Goal: Task Accomplishment & Management: Use online tool/utility

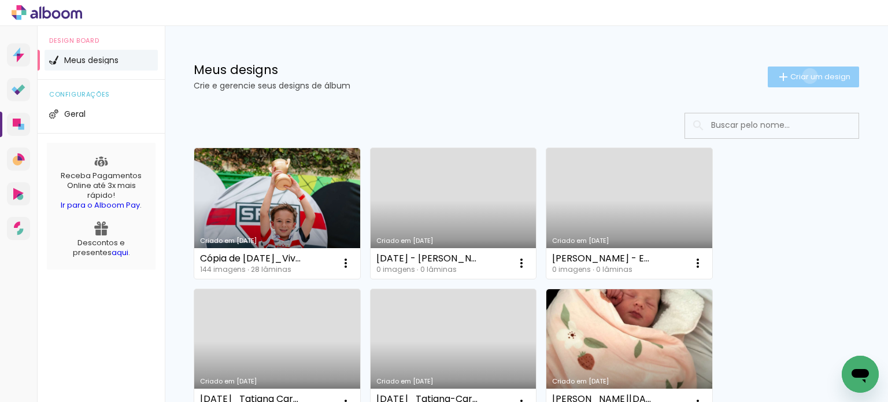
click at [799, 76] on span "Criar um design" at bounding box center [820, 77] width 60 height 8
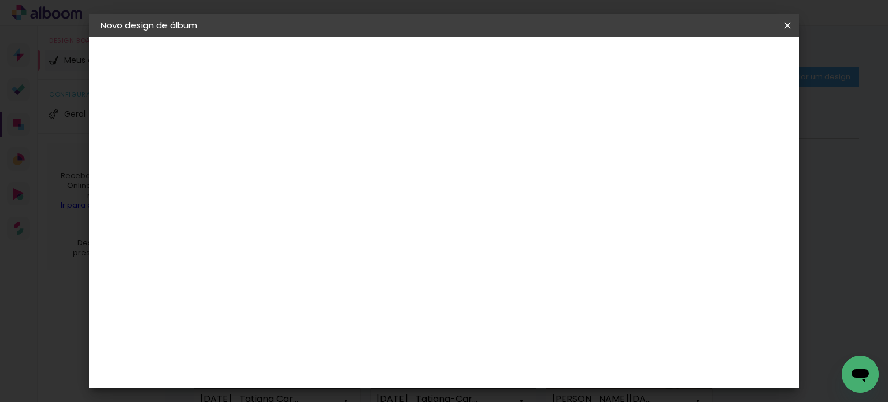
drag, startPoint x: 710, startPoint y: 208, endPoint x: 695, endPoint y: 203, distance: 15.7
click at [0, 0] on div "Informações Dê um título ao seu álbum. Avançar" at bounding box center [0, 0] width 0 height 0
click at [290, 154] on input at bounding box center [290, 155] width 0 height 18
type input "[DATE]_Fernanda Jacomini 4a [PERSON_NAME]"
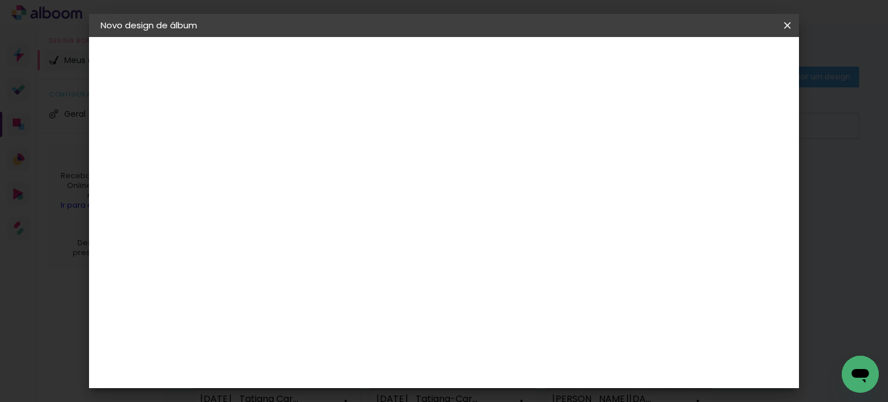
type paper-input "[DATE]_Fernanda Jacomini 4a [PERSON_NAME]"
click at [0, 0] on slot "Avançar" at bounding box center [0, 0] width 0 height 0
click at [311, 221] on input at bounding box center [319, 220] width 117 height 14
type input "evi"
type paper-input "evi"
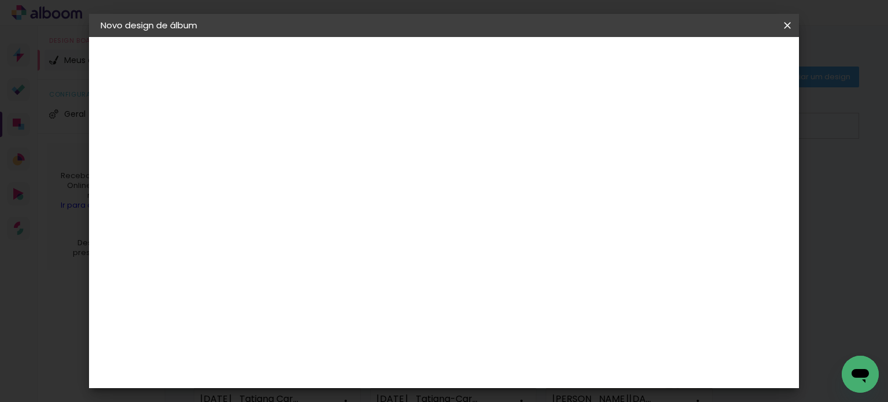
click at [307, 257] on div "Evidence" at bounding box center [301, 261] width 41 height 9
click at [0, 0] on slot "Avançar" at bounding box center [0, 0] width 0 height 0
click at [335, 192] on input "text" at bounding box center [312, 201] width 45 height 18
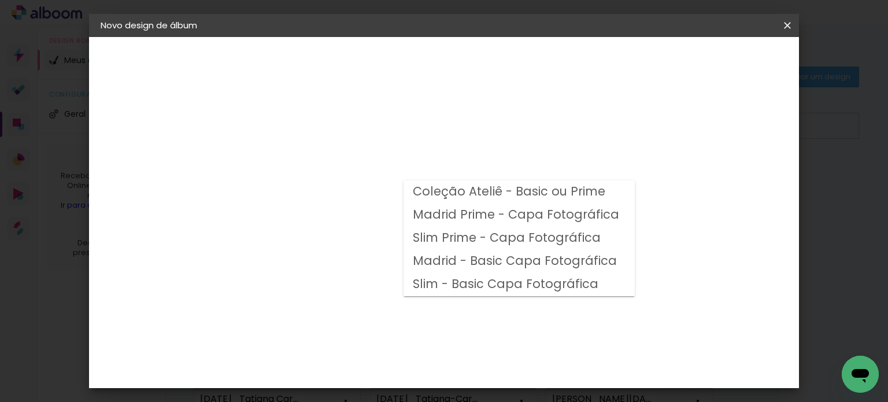
click at [0, 0] on slot "Madrid Prime - Capa Fotográfica" at bounding box center [0, 0] width 0 height 0
type input "Madrid Prime - Capa Fotográfica"
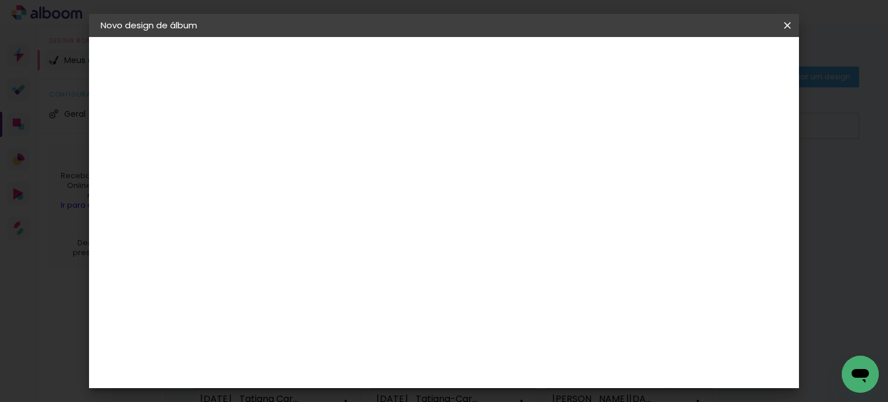
scroll to position [231, 0]
click at [0, 0] on slot "Avançar" at bounding box center [0, 0] width 0 height 0
click at [500, 123] on div at bounding box center [495, 125] width 10 height 10
type paper-checkbox "on"
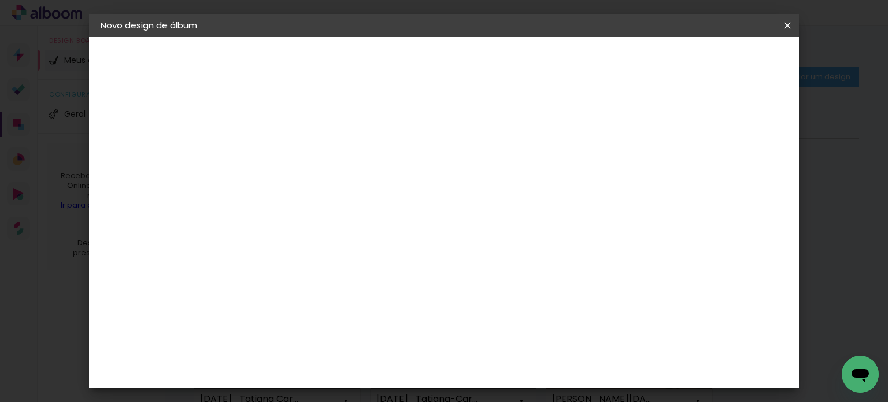
click at [565, 62] on span "Iniciar design" at bounding box center [539, 61] width 53 height 8
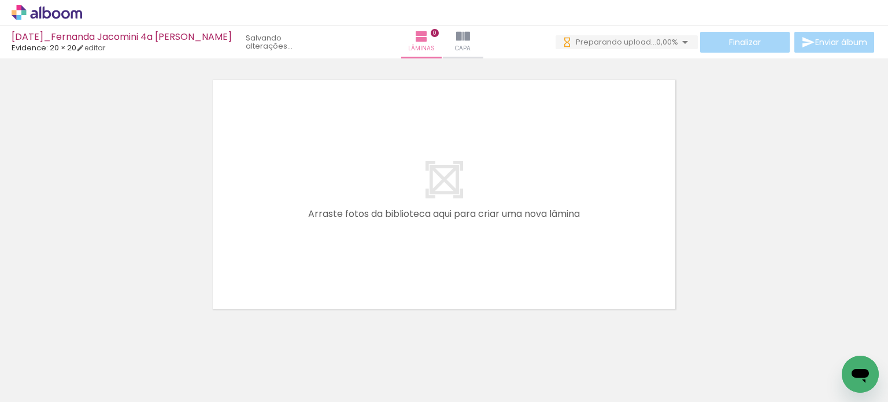
drag, startPoint x: 631, startPoint y: 375, endPoint x: 599, endPoint y: 223, distance: 154.6
click at [599, 223] on quentale-workspace at bounding box center [444, 201] width 888 height 402
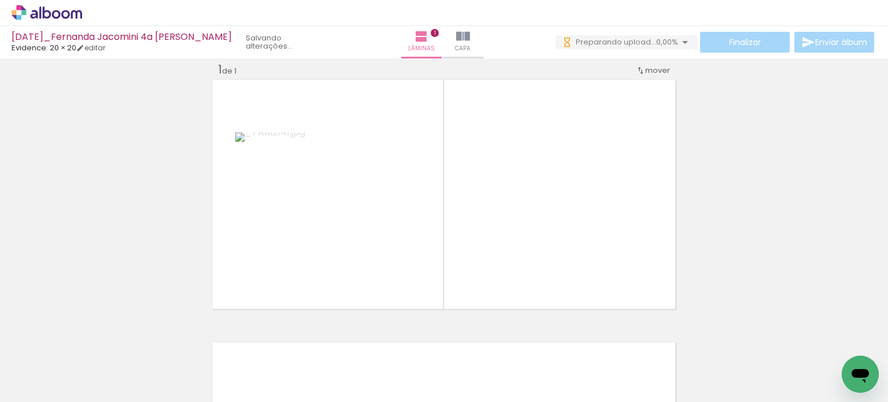
scroll to position [0, 605]
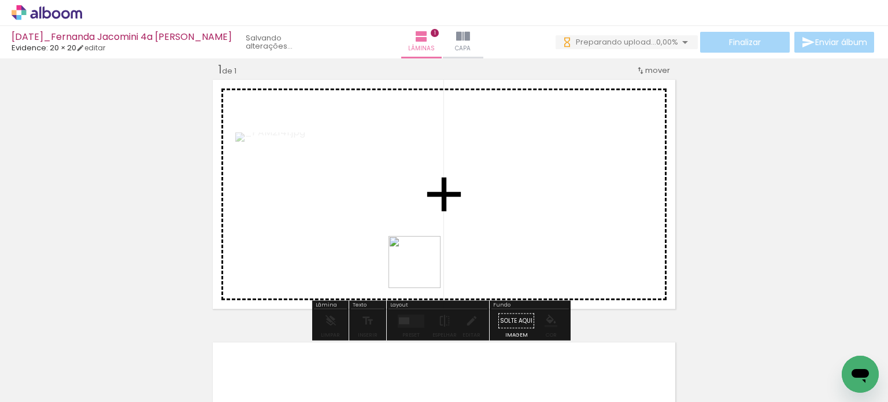
drag, startPoint x: 423, startPoint y: 271, endPoint x: 437, endPoint y: 281, distance: 17.7
click at [465, 223] on quentale-workspace at bounding box center [444, 201] width 888 height 402
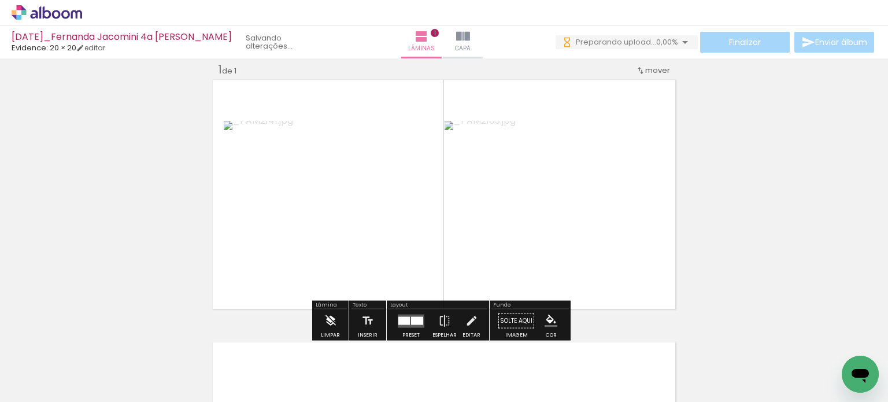
drag, startPoint x: 305, startPoint y: 369, endPoint x: 325, endPoint y: 312, distance: 61.4
click at [394, 215] on quentale-workspace at bounding box center [444, 201] width 888 height 402
drag, startPoint x: 250, startPoint y: 339, endPoint x: 365, endPoint y: 221, distance: 165.1
click at [359, 224] on quentale-workspace at bounding box center [444, 201] width 888 height 402
click at [420, 321] on div at bounding box center [421, 322] width 3 height 4
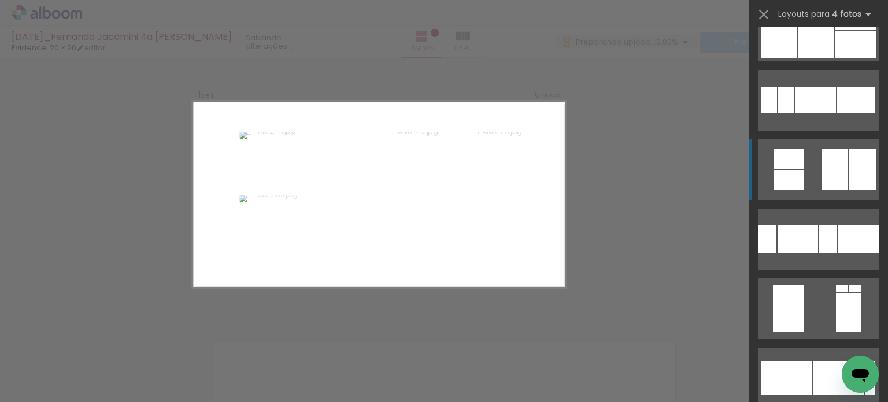
scroll to position [0, 0]
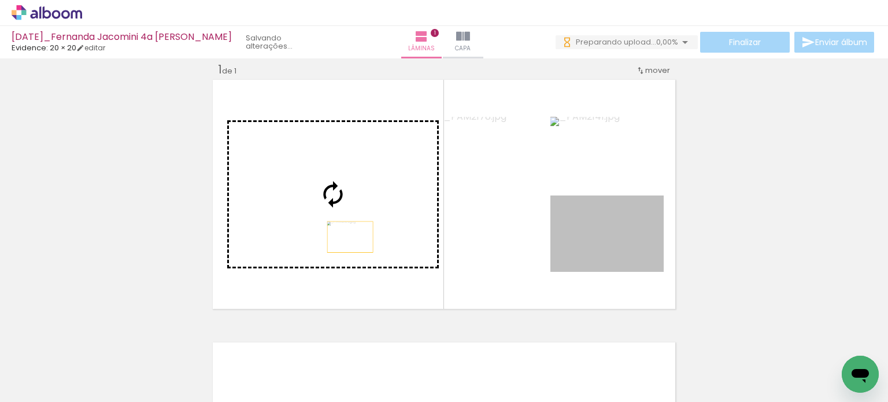
drag, startPoint x: 616, startPoint y: 249, endPoint x: 346, endPoint y: 236, distance: 270.2
click at [0, 0] on slot at bounding box center [0, 0] width 0 height 0
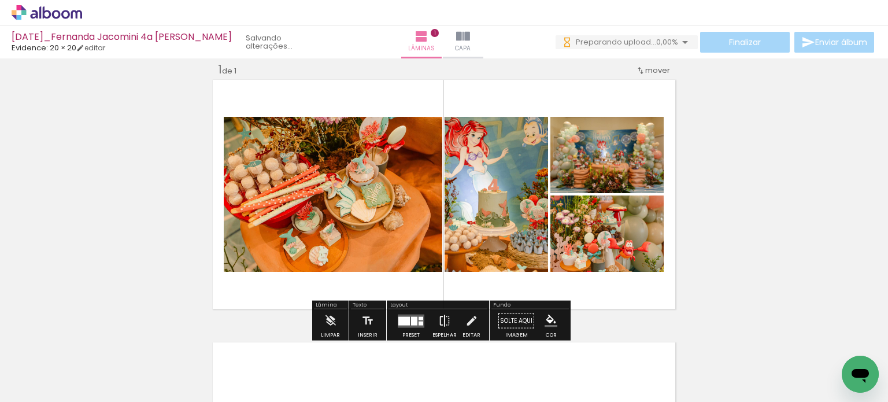
click at [442, 320] on iron-icon at bounding box center [444, 320] width 13 height 23
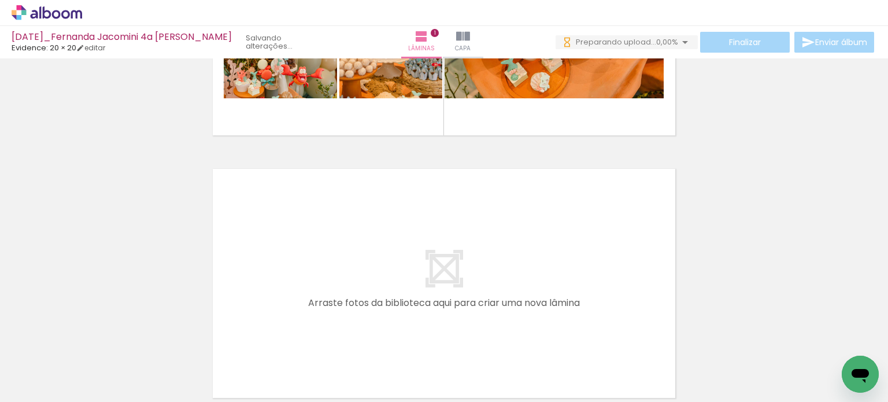
drag, startPoint x: 116, startPoint y: 368, endPoint x: 336, endPoint y: 262, distance: 244.3
click at [336, 262] on quentale-workspace at bounding box center [444, 201] width 888 height 402
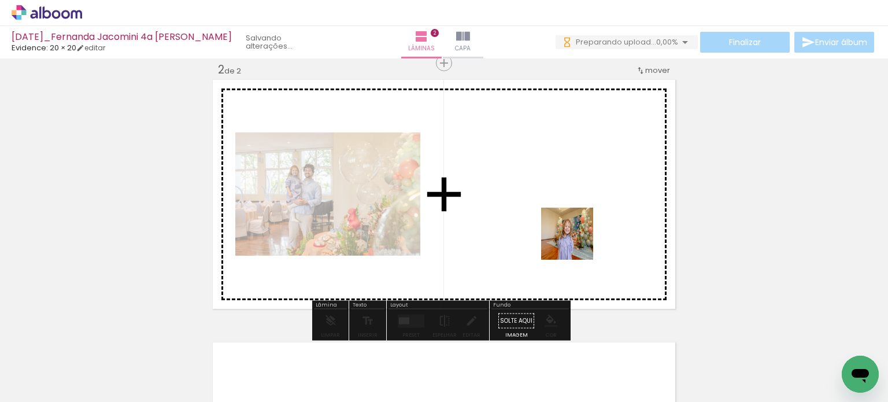
drag, startPoint x: 583, startPoint y: 372, endPoint x: 575, endPoint y: 239, distance: 132.6
click at [575, 239] on quentale-workspace at bounding box center [444, 201] width 888 height 402
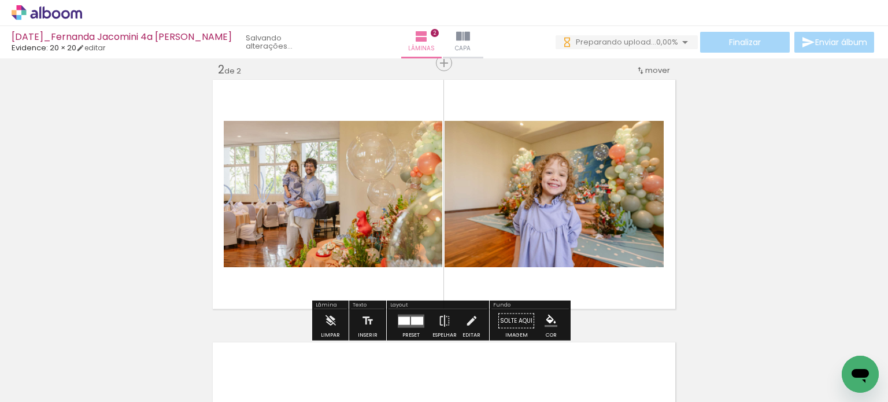
drag, startPoint x: 406, startPoint y: 325, endPoint x: 412, endPoint y: 323, distance: 6.5
click at [406, 325] on quentale-layouter at bounding box center [411, 320] width 27 height 13
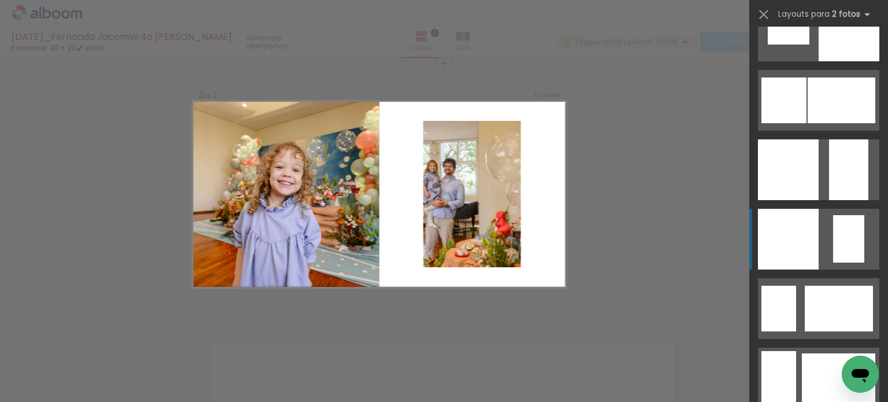
click at [835, 229] on div at bounding box center [848, 238] width 31 height 47
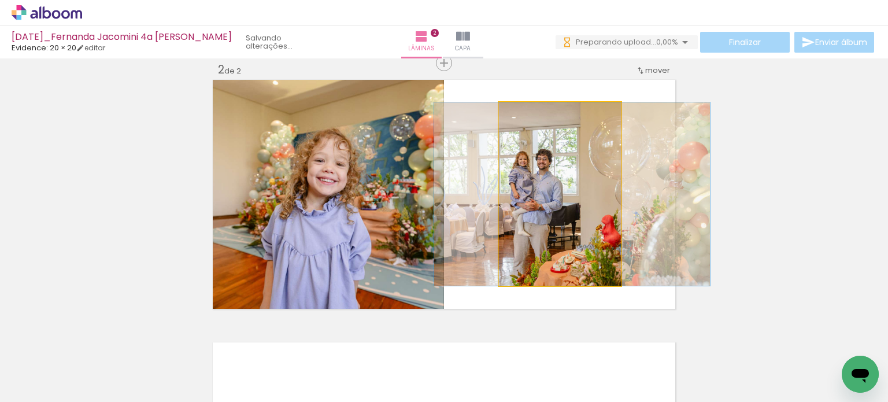
drag, startPoint x: 538, startPoint y: 231, endPoint x: 550, endPoint y: 231, distance: 12.1
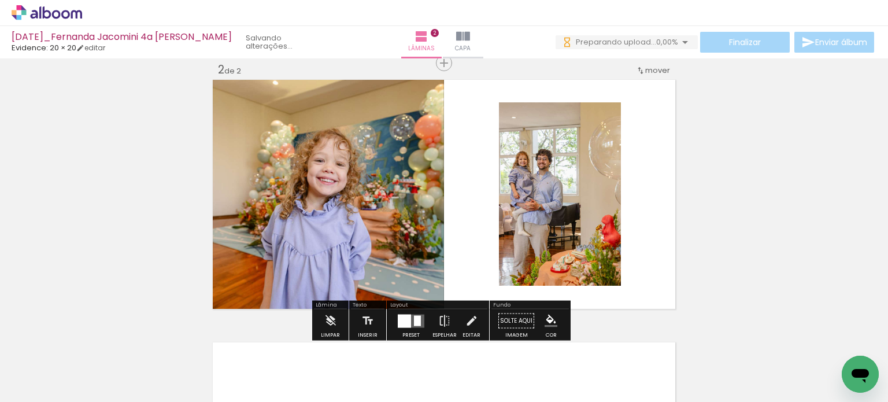
click at [734, 209] on div "Inserir lâmina 1 de 2 Inserir lâmina 2 de 2" at bounding box center [444, 180] width 888 height 788
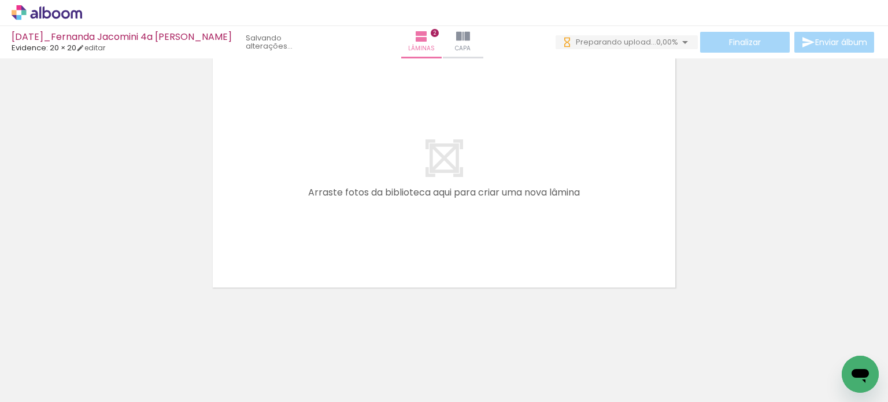
drag, startPoint x: 442, startPoint y: 363, endPoint x: 462, endPoint y: 268, distance: 97.5
click at [497, 206] on quentale-workspace at bounding box center [444, 201] width 888 height 402
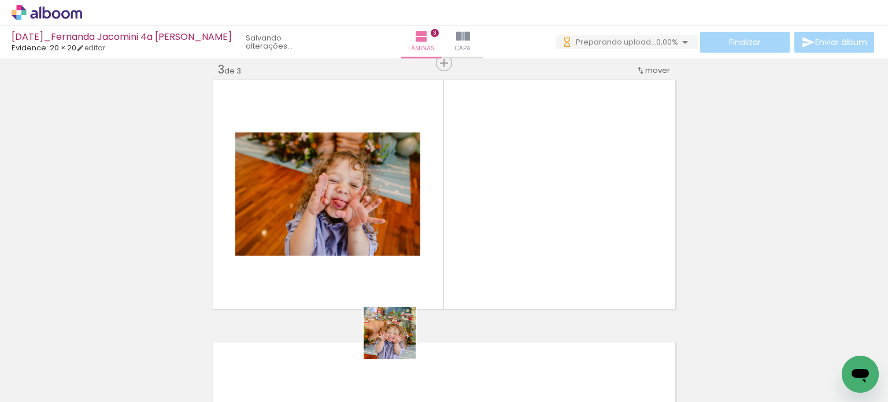
drag, startPoint x: 393, startPoint y: 349, endPoint x: 489, endPoint y: 236, distance: 148.0
click at [487, 239] on quentale-workspace at bounding box center [444, 201] width 888 height 402
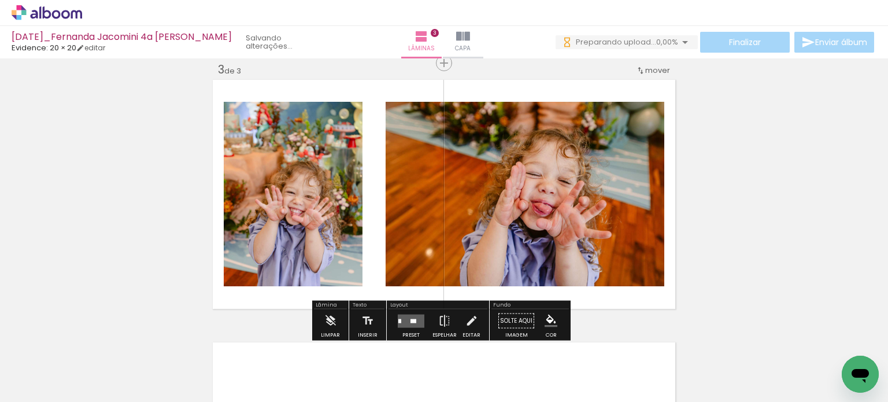
click at [303, 229] on quentale-photo at bounding box center [293, 194] width 139 height 184
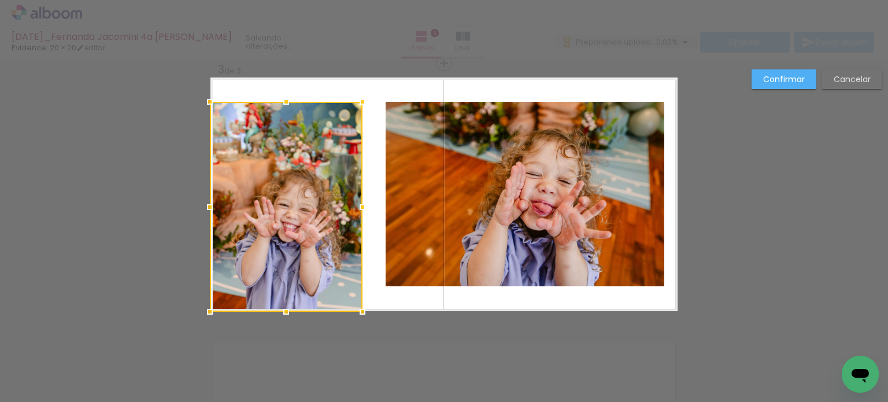
drag, startPoint x: 220, startPoint y: 285, endPoint x: 203, endPoint y: 316, distance: 34.9
click at [203, 316] on div at bounding box center [209, 311] width 23 height 23
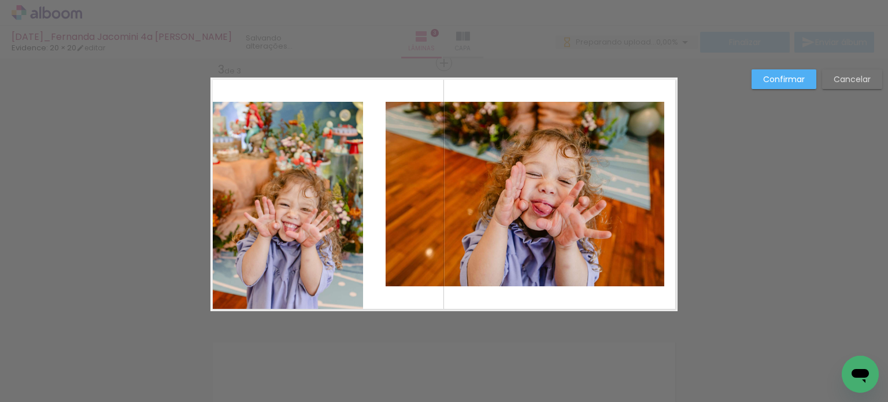
click at [250, 192] on quentale-photo at bounding box center [286, 206] width 153 height 209
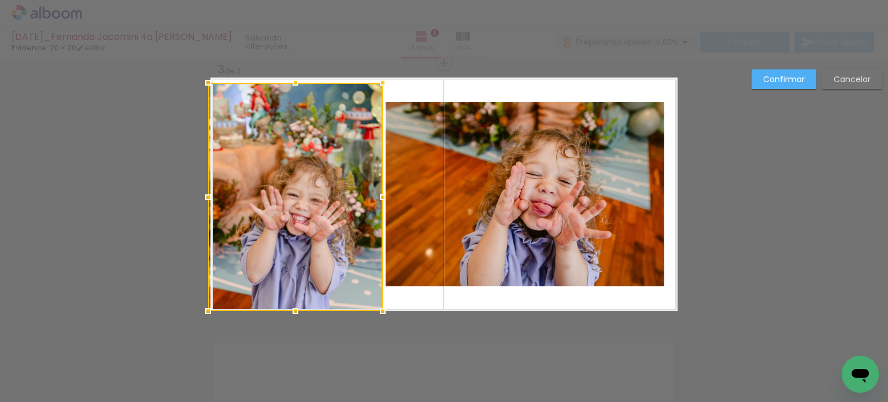
drag, startPoint x: 205, startPoint y: 101, endPoint x: 199, endPoint y: 65, distance: 36.4
click at [199, 65] on div "Inserir lâmina 1 de 3 Inserir lâmina 2 de 3 Inserir lâmina 3 de 3 Confirmar Can…" at bounding box center [444, 57] width 888 height 1077
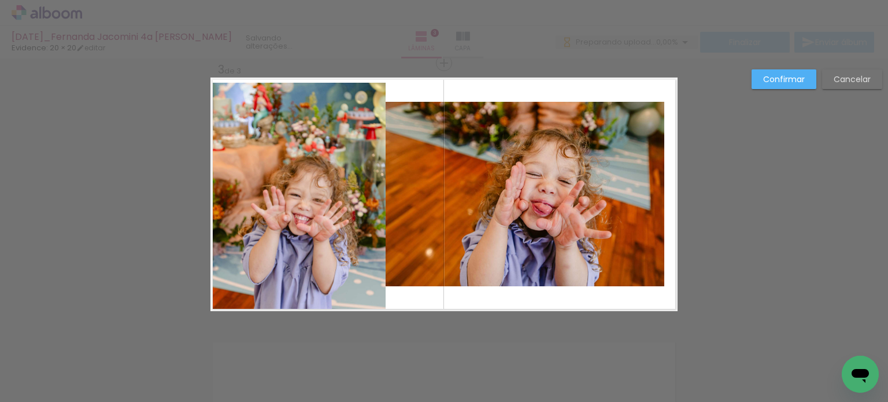
click at [240, 151] on quentale-photo at bounding box center [297, 197] width 175 height 228
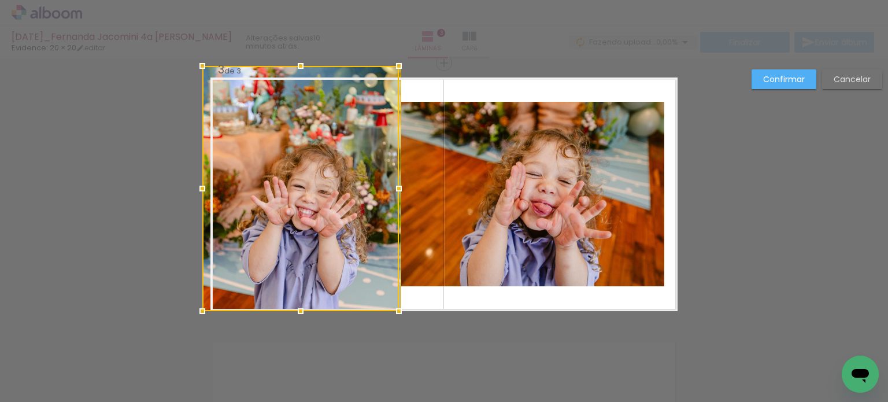
click at [204, 78] on div at bounding box center [300, 188] width 197 height 245
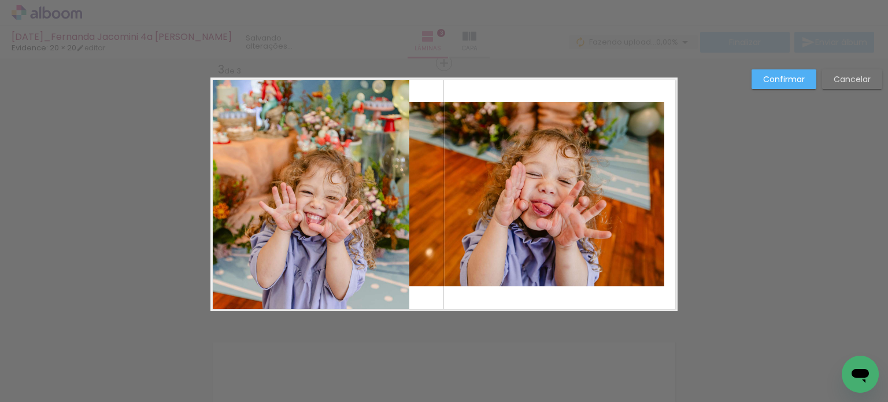
click at [272, 146] on quentale-photo at bounding box center [309, 194] width 199 height 234
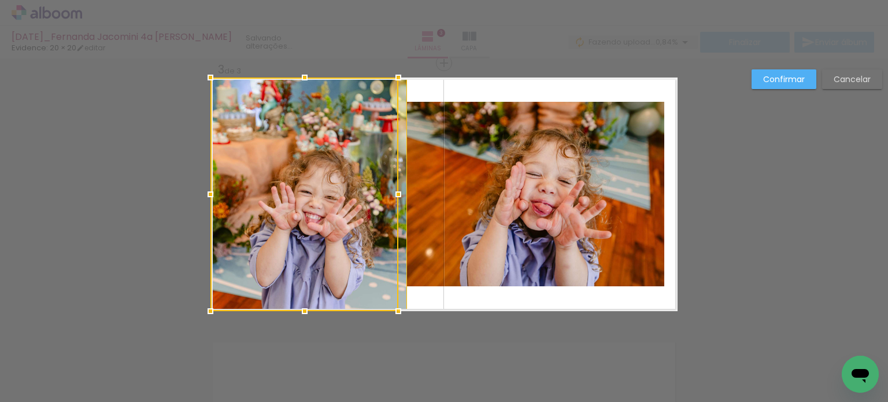
drag, startPoint x: 395, startPoint y: 194, endPoint x: 387, endPoint y: 194, distance: 7.5
click at [387, 194] on div at bounding box center [304, 194] width 188 height 234
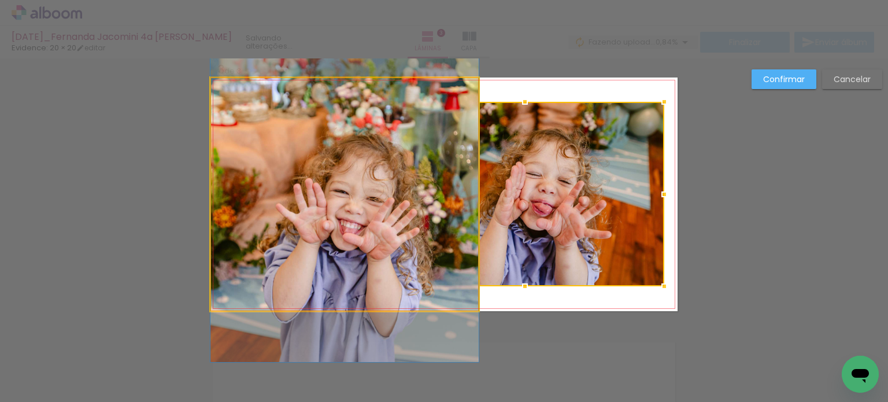
click at [356, 201] on quentale-photo at bounding box center [344, 194] width 268 height 234
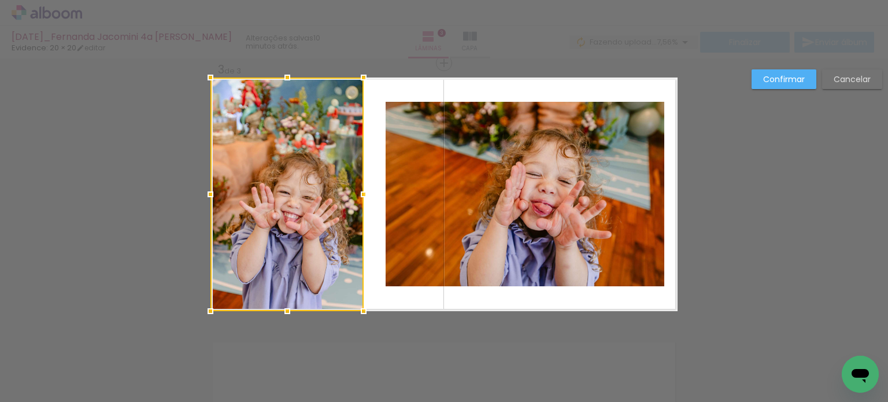
drag, startPoint x: 474, startPoint y: 197, endPoint x: 358, endPoint y: 214, distance: 117.0
click at [358, 214] on div at bounding box center [286, 194] width 153 height 234
click at [521, 194] on quentale-photo at bounding box center [525, 194] width 279 height 184
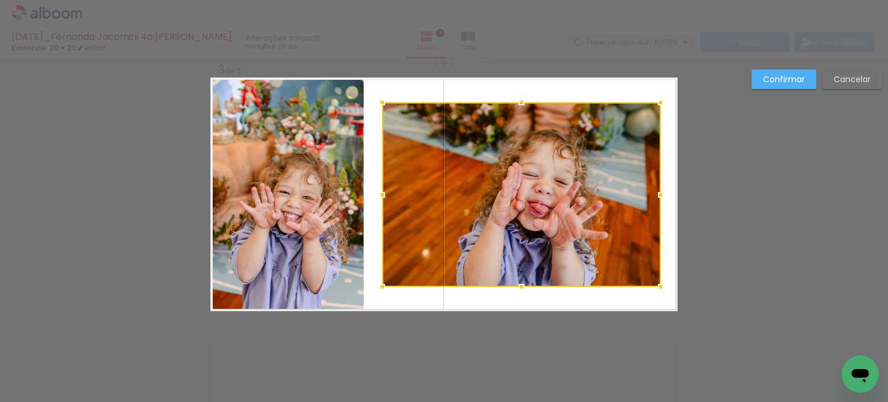
click at [578, 183] on div at bounding box center [521, 194] width 279 height 184
click at [0, 0] on slot "Confirmar" at bounding box center [0, 0] width 0 height 0
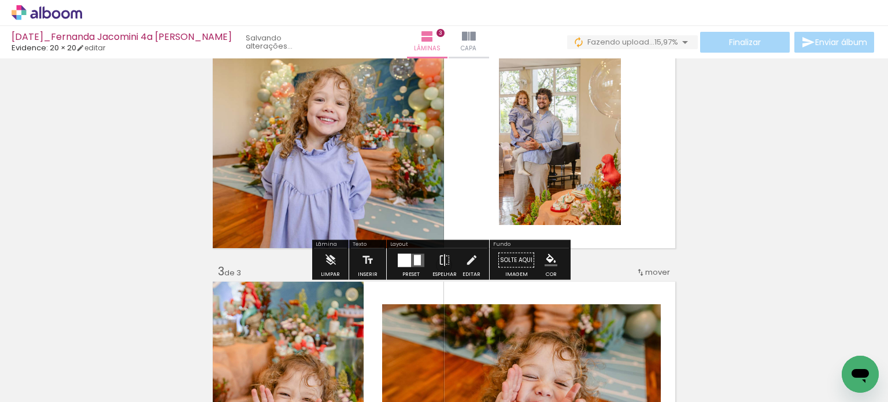
scroll to position [366, 0]
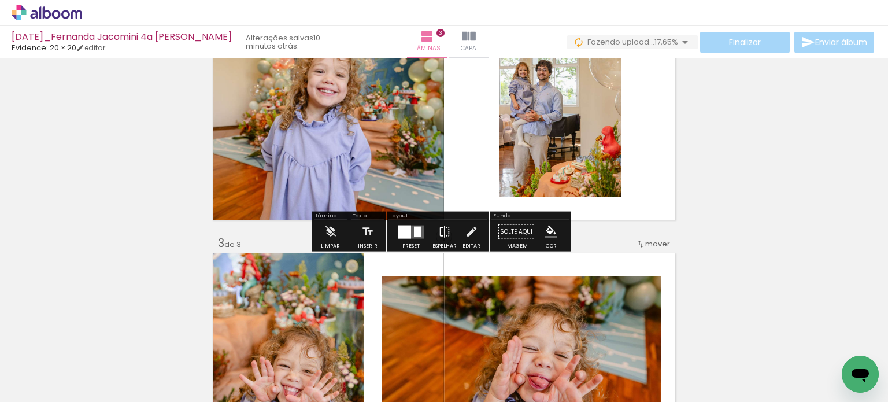
click at [438, 231] on iron-icon at bounding box center [444, 231] width 13 height 23
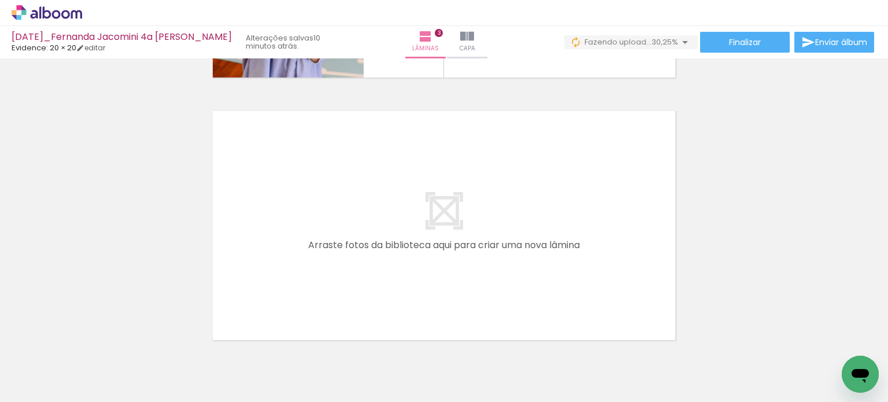
scroll to position [0, 867]
drag, startPoint x: 420, startPoint y: 368, endPoint x: 484, endPoint y: 251, distance: 132.7
click at [484, 251] on quentale-workspace at bounding box center [444, 201] width 888 height 402
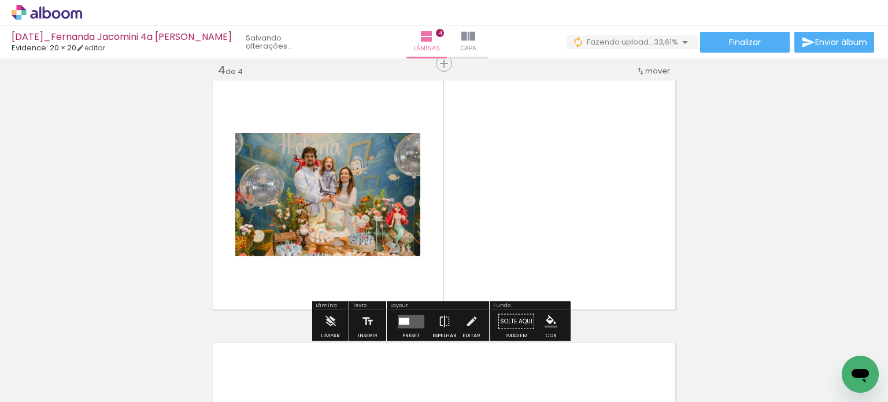
scroll to position [802, 0]
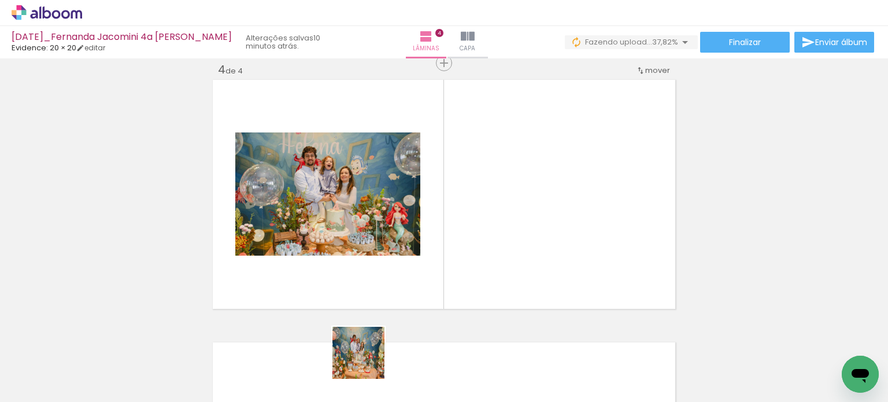
drag, startPoint x: 367, startPoint y: 361, endPoint x: 531, endPoint y: 254, distance: 195.7
click at [531, 254] on quentale-workspace at bounding box center [444, 201] width 888 height 402
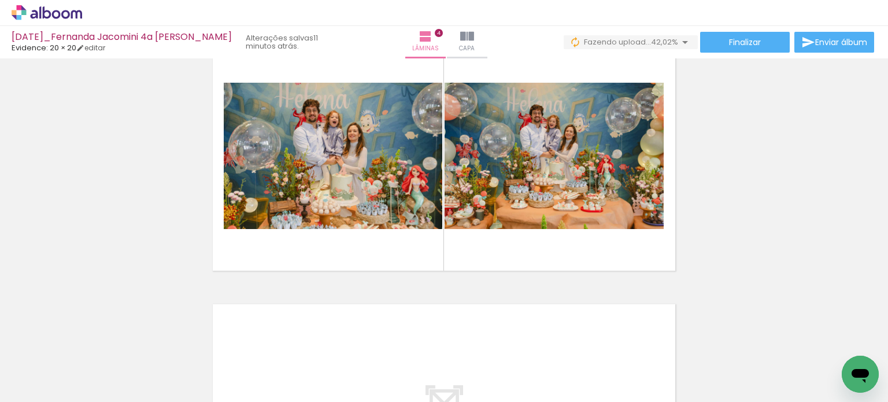
scroll to position [975, 0]
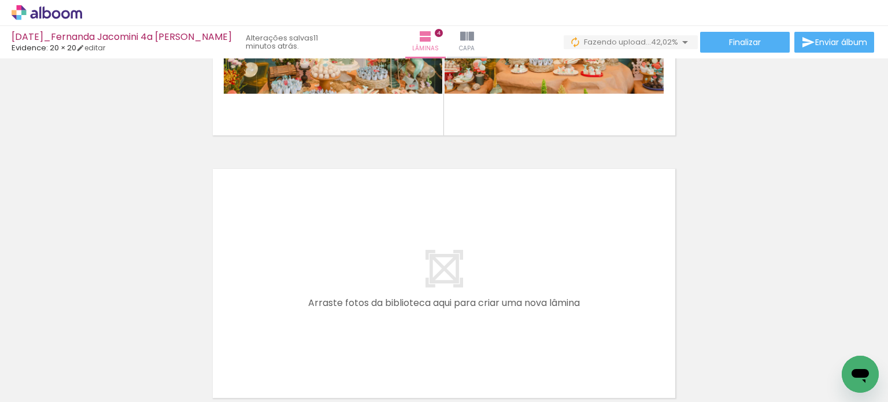
drag, startPoint x: 547, startPoint y: 365, endPoint x: 536, endPoint y: 282, distance: 83.9
click at [536, 282] on quentale-workspace at bounding box center [444, 201] width 888 height 402
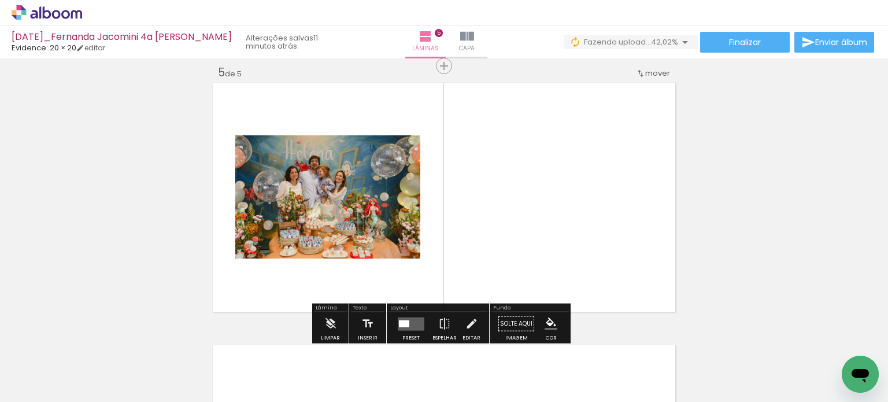
scroll to position [1064, 0]
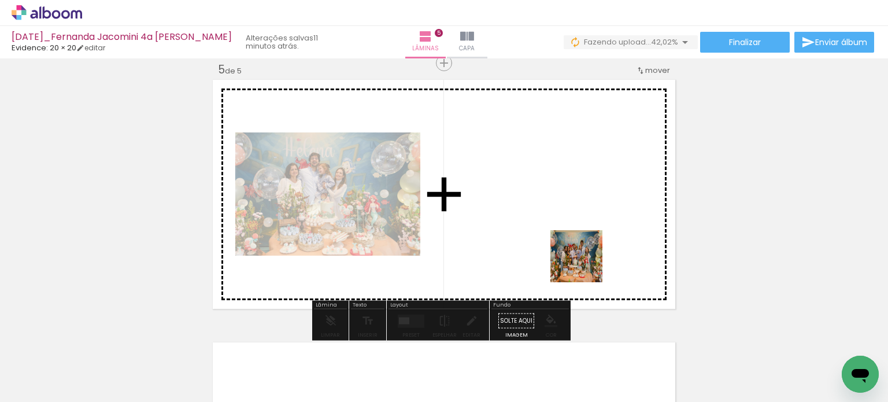
drag, startPoint x: 628, startPoint y: 368, endPoint x: 585, endPoint y: 265, distance: 112.0
click at [585, 265] on quentale-workspace at bounding box center [444, 201] width 888 height 402
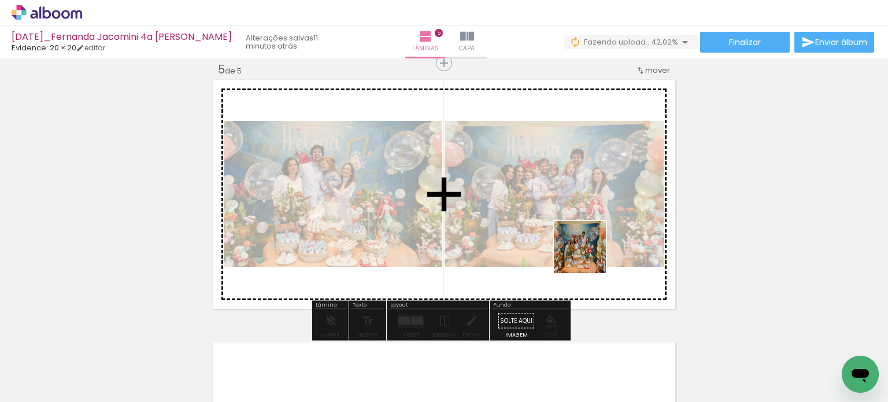
drag, startPoint x: 677, startPoint y: 366, endPoint x: 673, endPoint y: 324, distance: 42.4
click at [587, 253] on quentale-workspace at bounding box center [444, 201] width 888 height 402
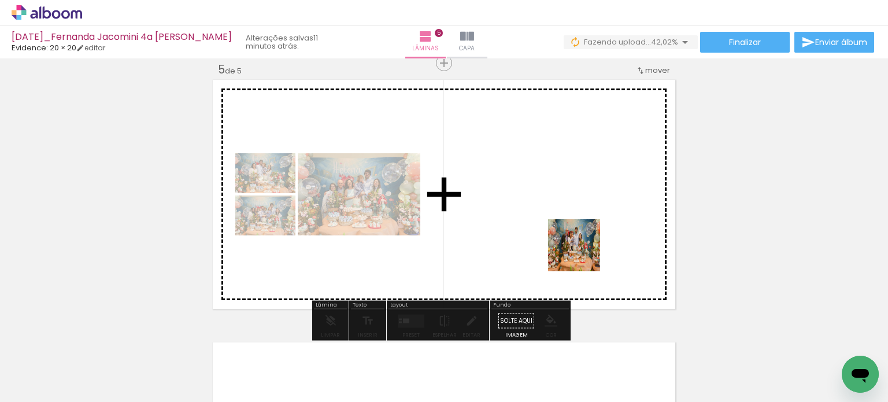
drag, startPoint x: 645, startPoint y: 293, endPoint x: 581, endPoint y: 251, distance: 76.0
click at [581, 251] on quentale-workspace at bounding box center [444, 201] width 888 height 402
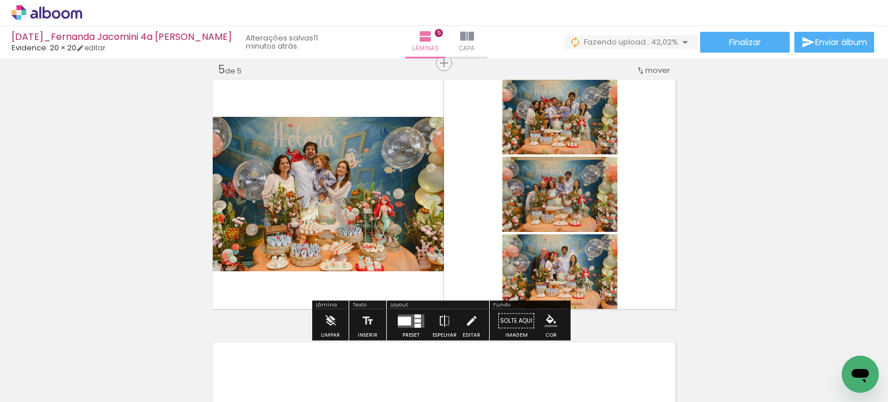
click at [418, 318] on quentale-layouter at bounding box center [411, 320] width 27 height 13
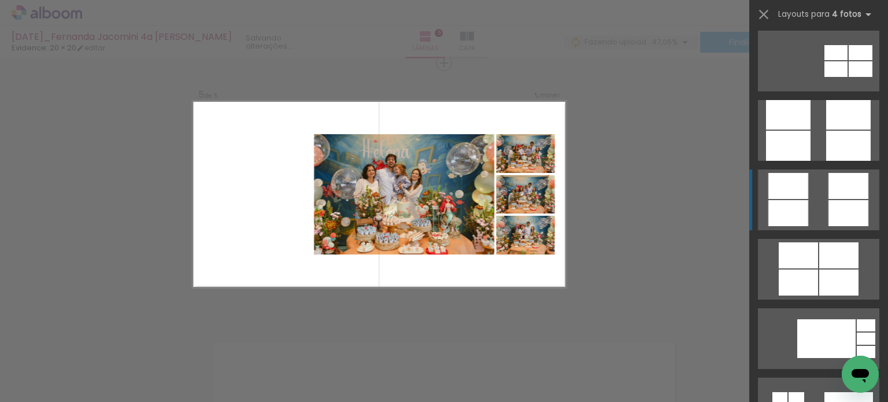
scroll to position [3179, 0]
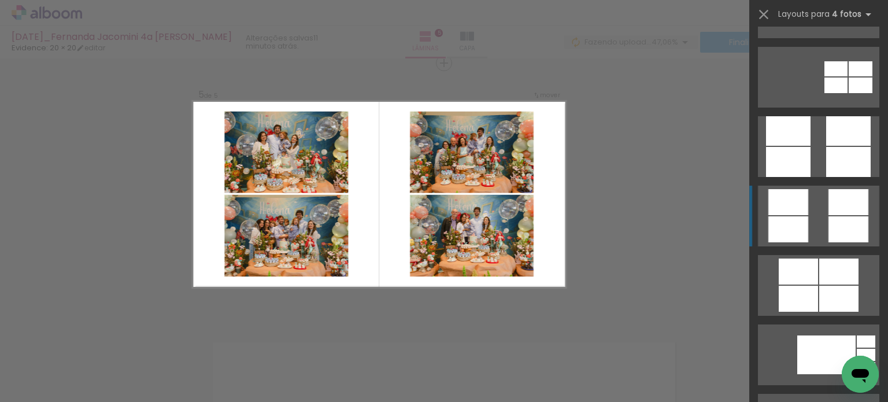
click at [818, 255] on quentale-layouter at bounding box center [818, 285] width 121 height 61
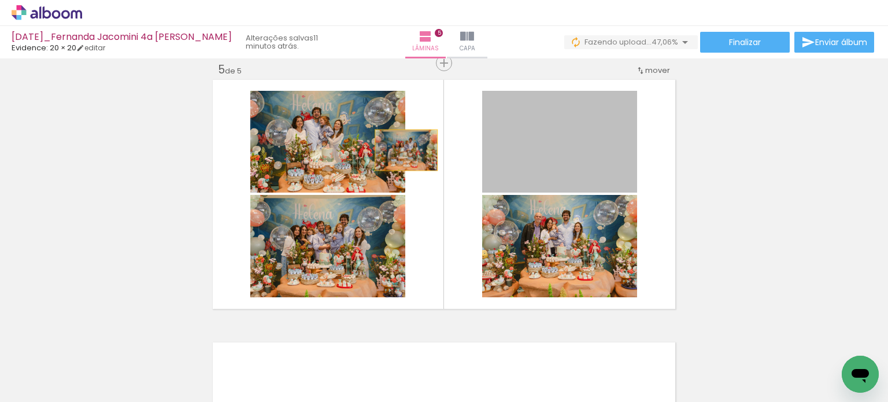
drag, startPoint x: 539, startPoint y: 150, endPoint x: 400, endPoint y: 149, distance: 139.3
click at [0, 0] on slot at bounding box center [0, 0] width 0 height 0
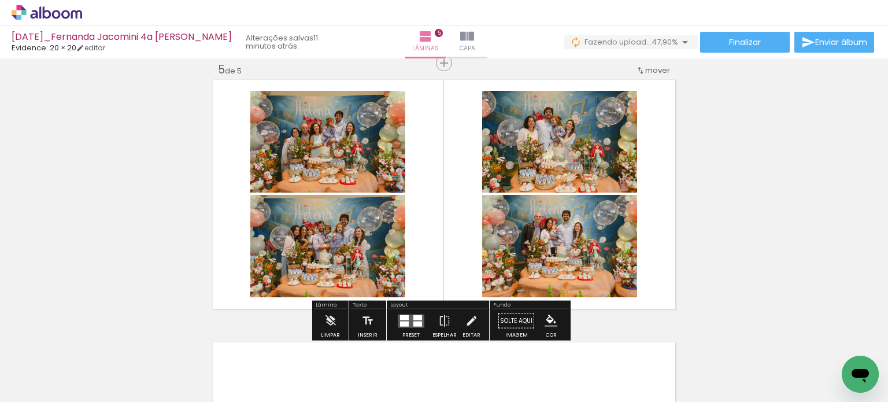
click at [336, 234] on quentale-photo at bounding box center [327, 246] width 155 height 102
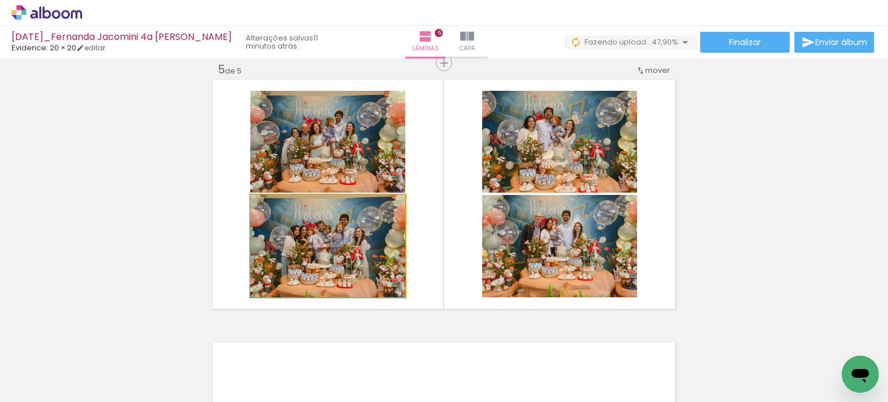
click at [336, 234] on quentale-photo at bounding box center [327, 246] width 155 height 102
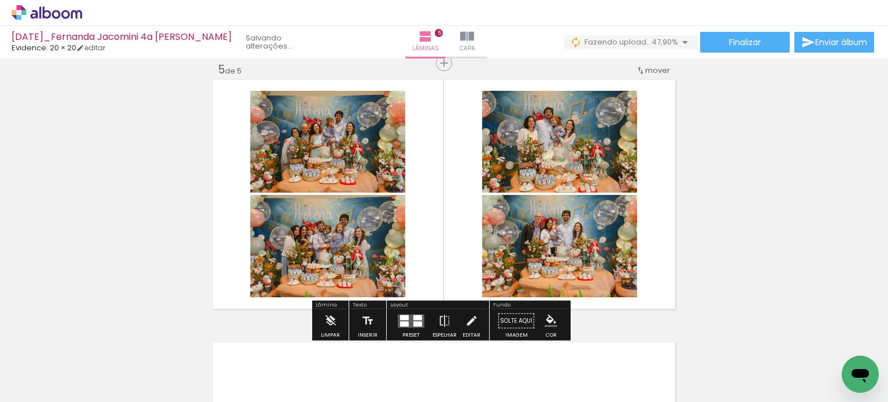
click at [336, 234] on quentale-photo at bounding box center [327, 246] width 155 height 102
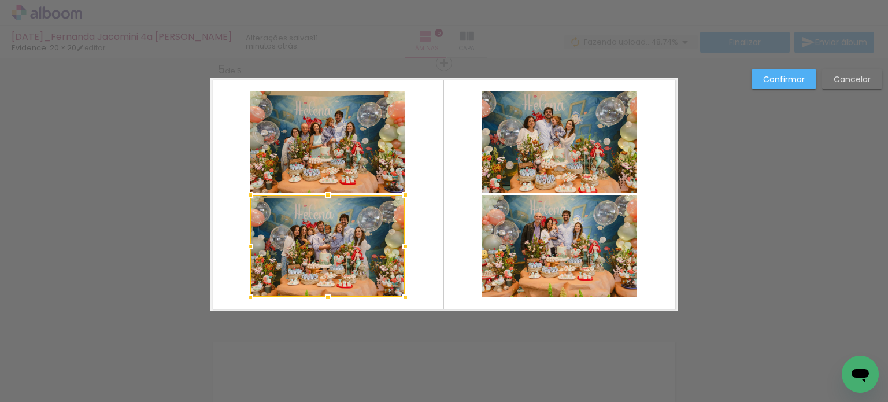
click at [339, 158] on quentale-photo at bounding box center [327, 142] width 155 height 102
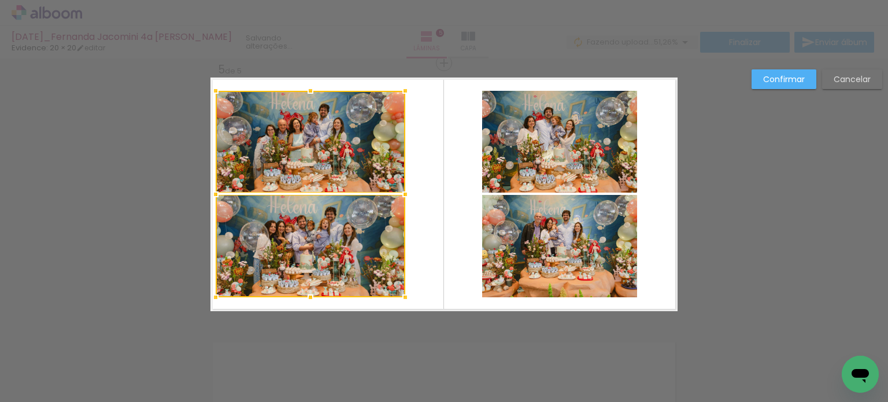
drag, startPoint x: 240, startPoint y: 193, endPoint x: 202, endPoint y: 196, distance: 38.8
click at [204, 196] on div at bounding box center [215, 194] width 23 height 23
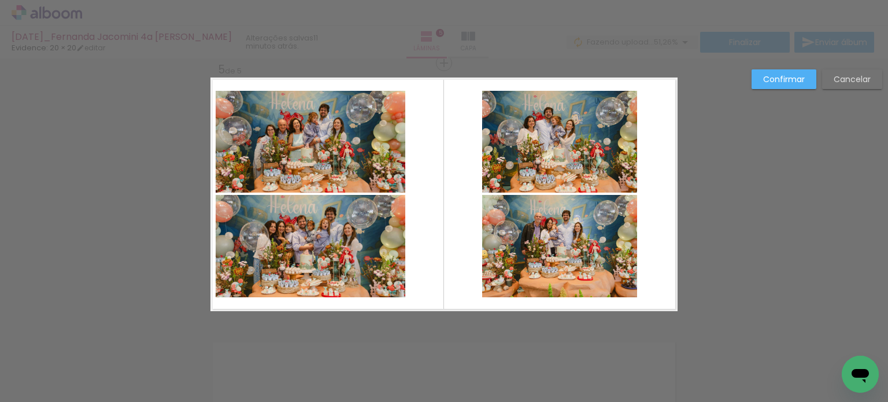
click at [265, 211] on quentale-photo at bounding box center [311, 246] width 190 height 102
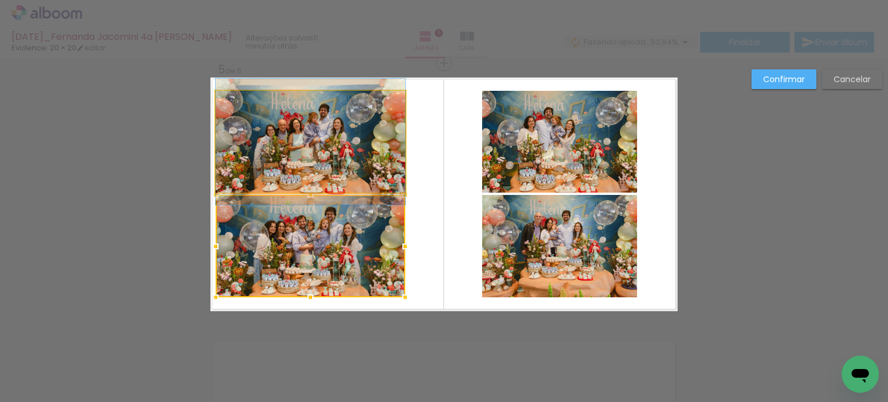
click at [266, 157] on quentale-photo at bounding box center [311, 142] width 190 height 102
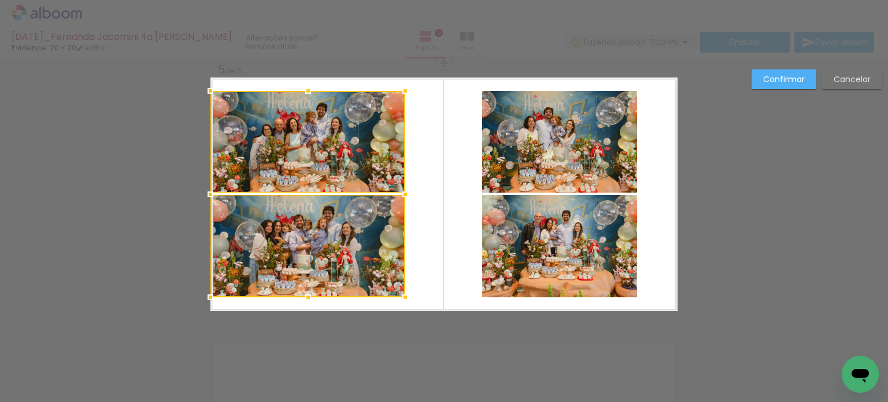
click at [209, 196] on div at bounding box center [210, 194] width 23 height 23
click at [281, 161] on quentale-photo at bounding box center [307, 142] width 195 height 102
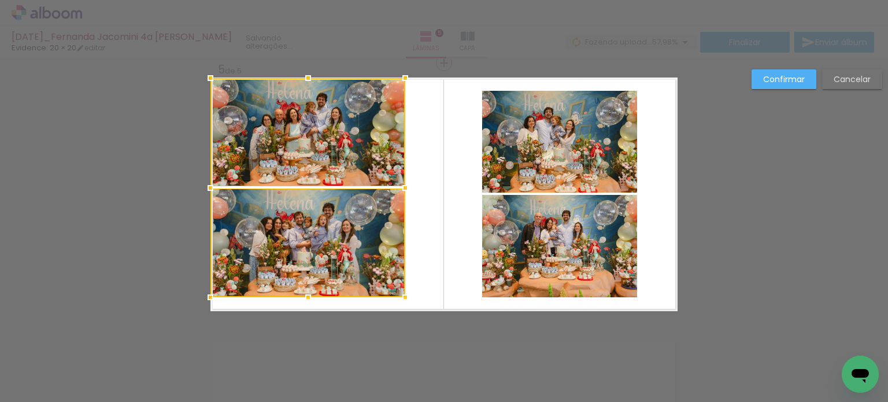
drag, startPoint x: 305, startPoint y: 90, endPoint x: 305, endPoint y: 73, distance: 16.2
click at [305, 73] on div at bounding box center [308, 77] width 23 height 23
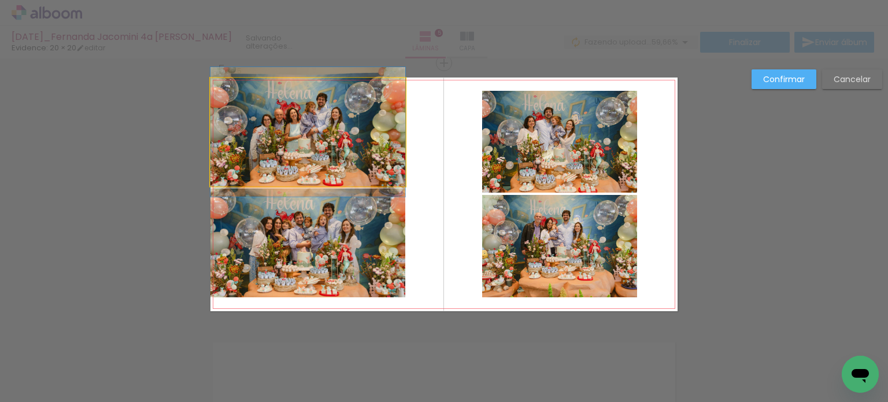
click at [308, 142] on quentale-photo at bounding box center [307, 132] width 195 height 108
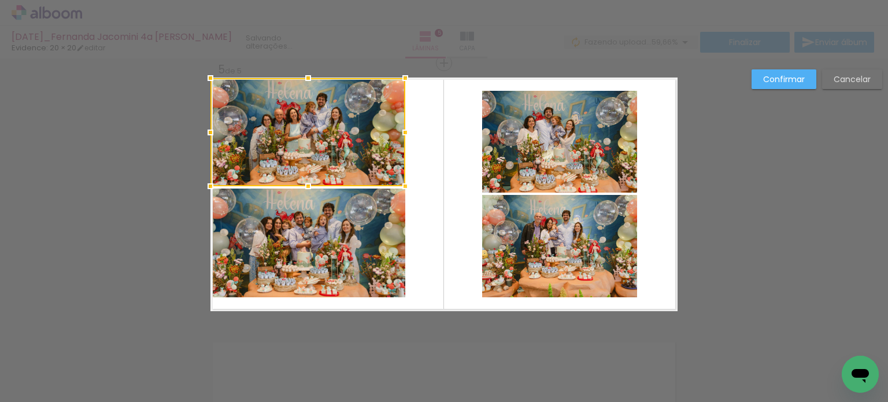
click at [286, 233] on quentale-photo at bounding box center [307, 242] width 195 height 109
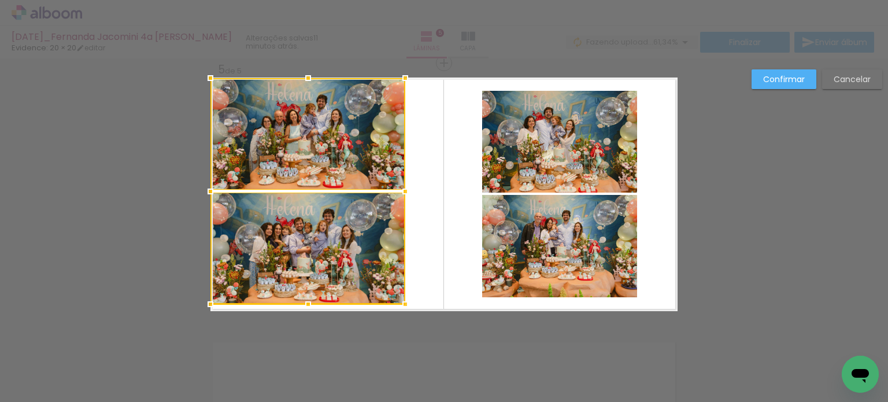
drag, startPoint x: 305, startPoint y: 299, endPoint x: 298, endPoint y: 321, distance: 22.3
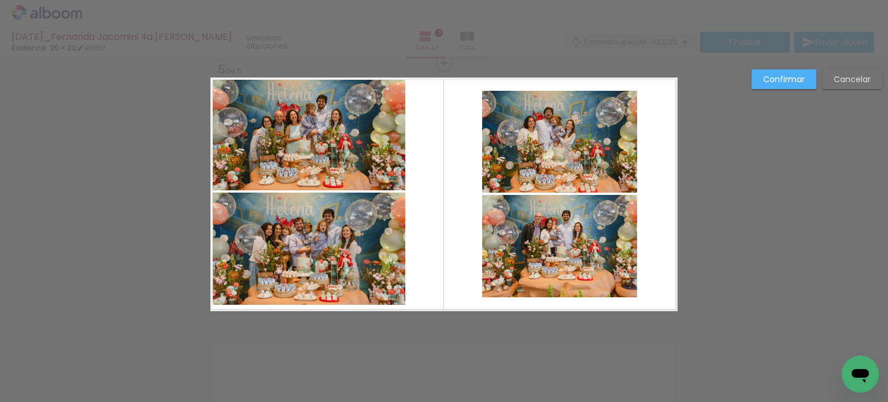
click at [314, 149] on quentale-photo at bounding box center [307, 134] width 195 height 112
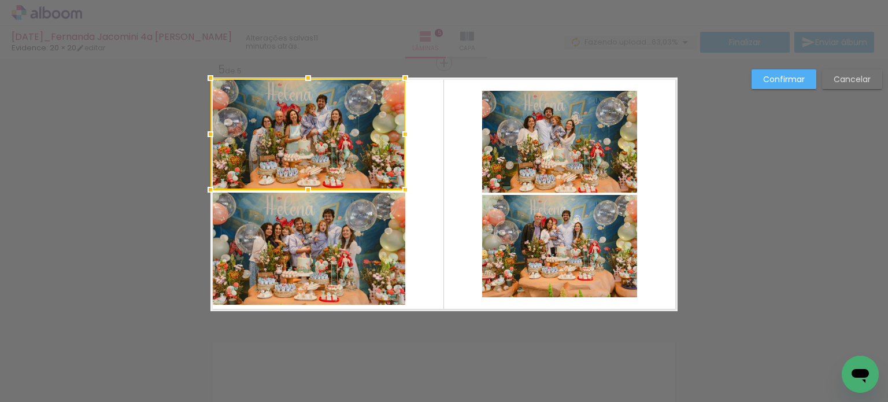
click at [301, 235] on quentale-photo at bounding box center [307, 248] width 195 height 112
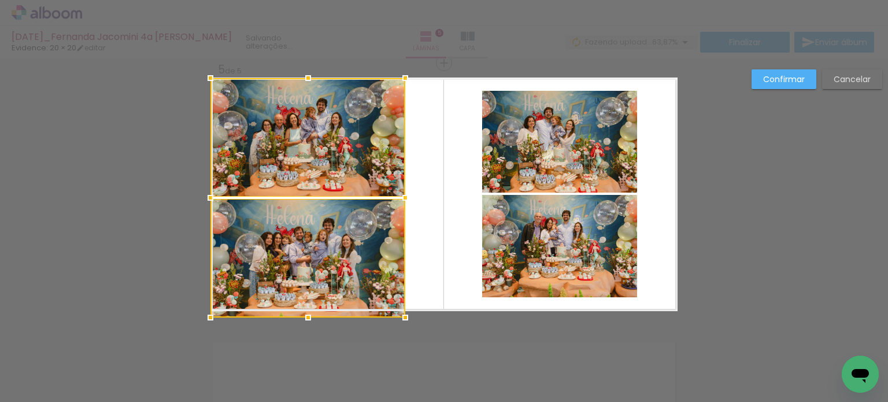
click at [302, 312] on div at bounding box center [308, 317] width 23 height 23
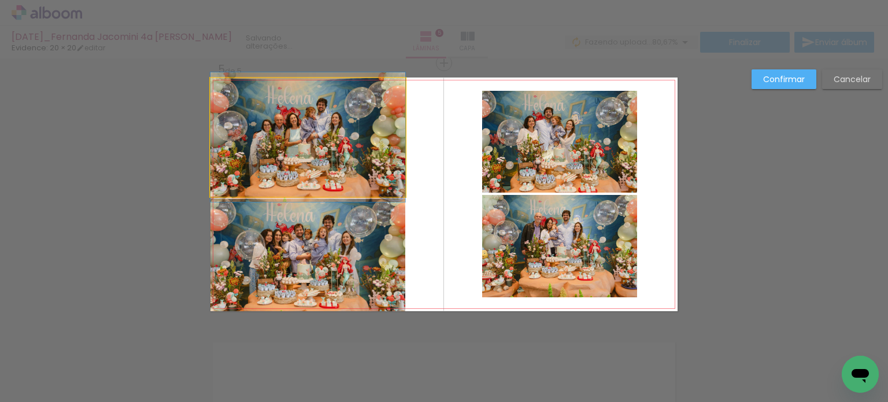
click at [331, 157] on quentale-photo at bounding box center [307, 137] width 195 height 118
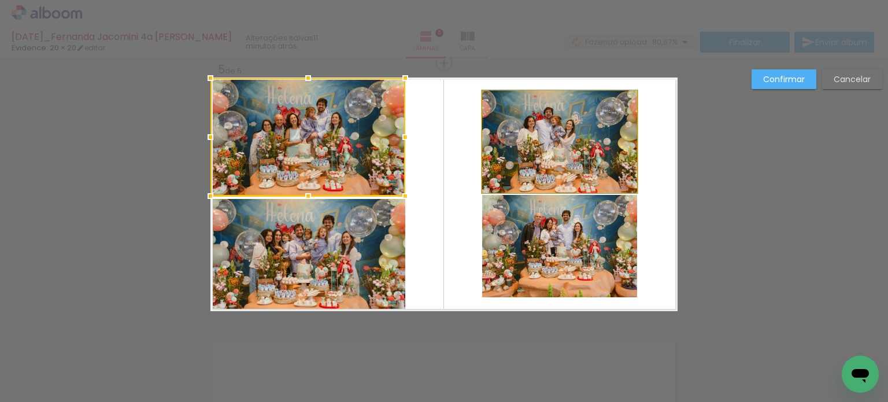
click at [550, 154] on quentale-photo at bounding box center [559, 142] width 155 height 102
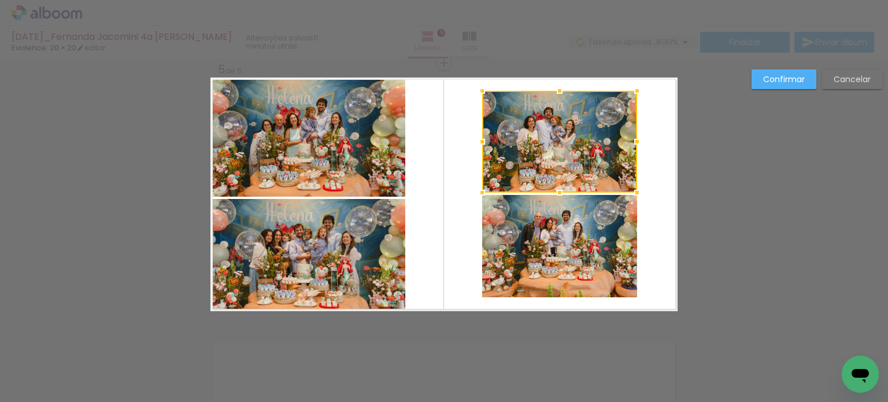
click at [545, 217] on quentale-photo at bounding box center [559, 246] width 155 height 102
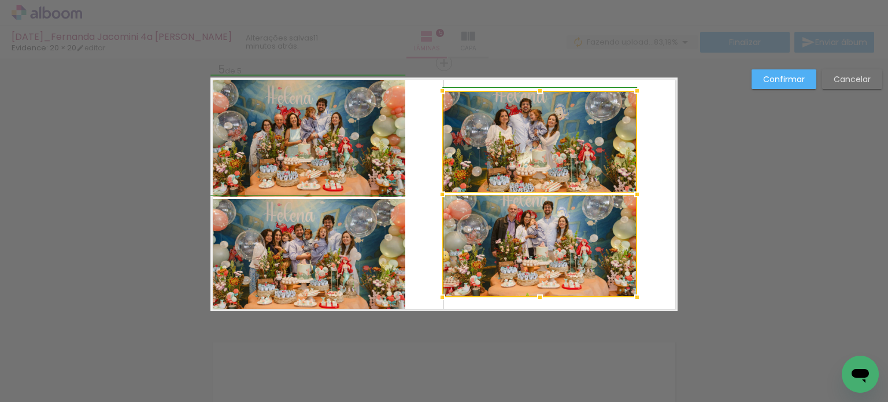
drag, startPoint x: 478, startPoint y: 196, endPoint x: 440, endPoint y: 202, distance: 38.0
click at [440, 202] on div at bounding box center [442, 194] width 23 height 23
click at [0, 0] on slot "Confirmar" at bounding box center [0, 0] width 0 height 0
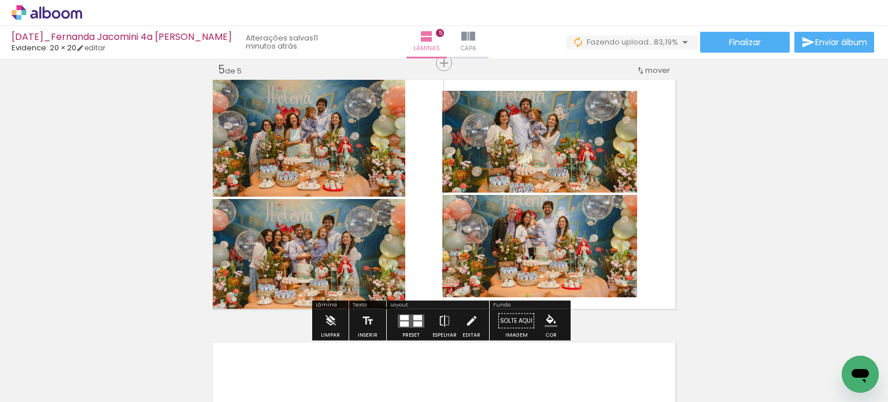
click at [530, 160] on quentale-photo at bounding box center [539, 142] width 195 height 102
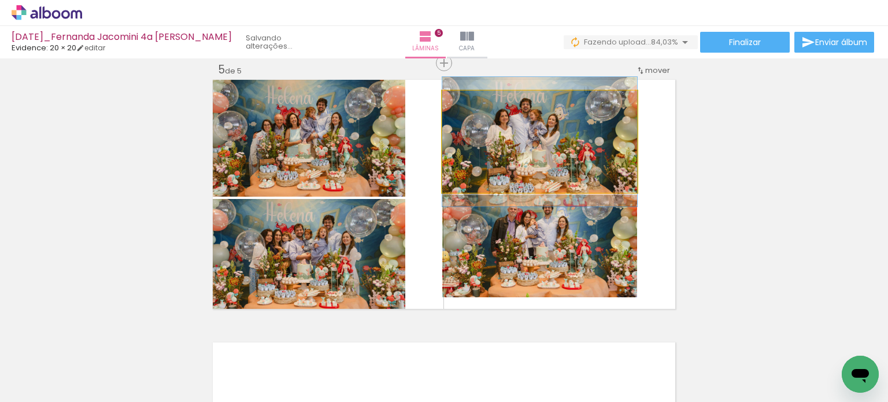
click at [530, 160] on quentale-photo at bounding box center [539, 142] width 195 height 102
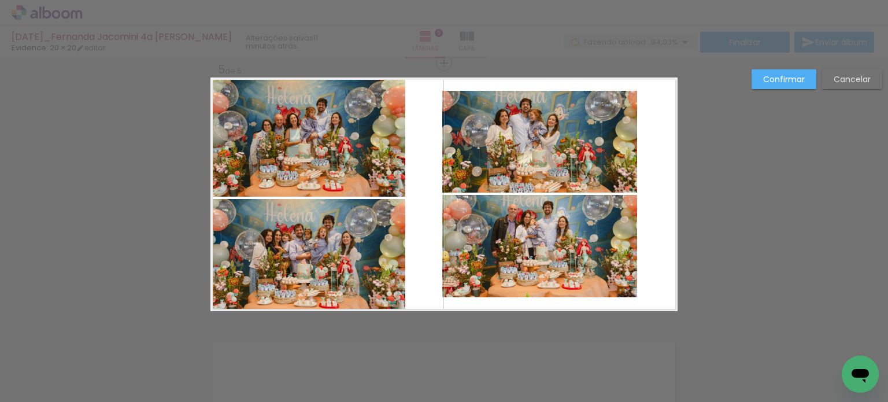
click at [537, 166] on quentale-photo at bounding box center [539, 142] width 195 height 102
click at [517, 236] on quentale-photo at bounding box center [539, 246] width 195 height 102
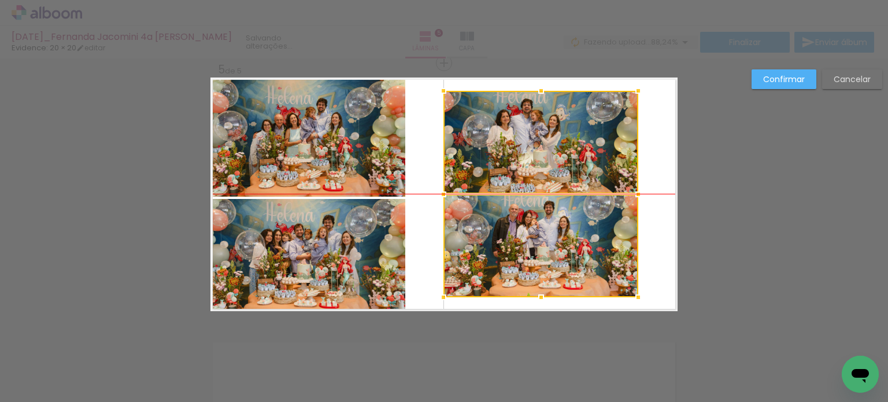
click at [561, 142] on div at bounding box center [540, 194] width 195 height 206
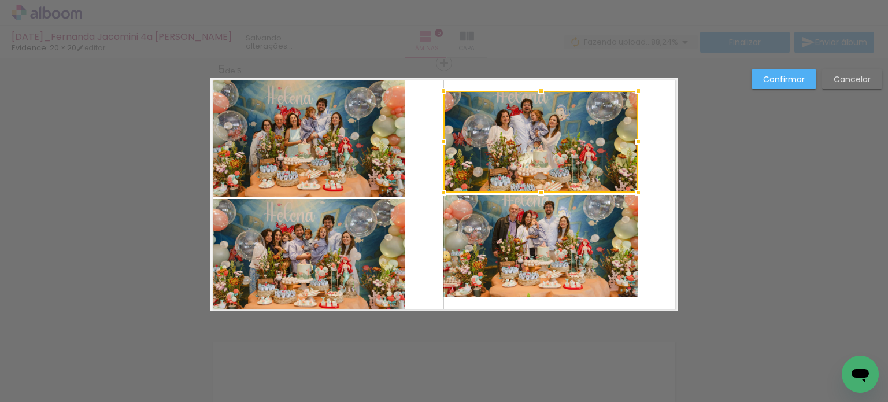
click at [0, 0] on slot "Confirmar" at bounding box center [0, 0] width 0 height 0
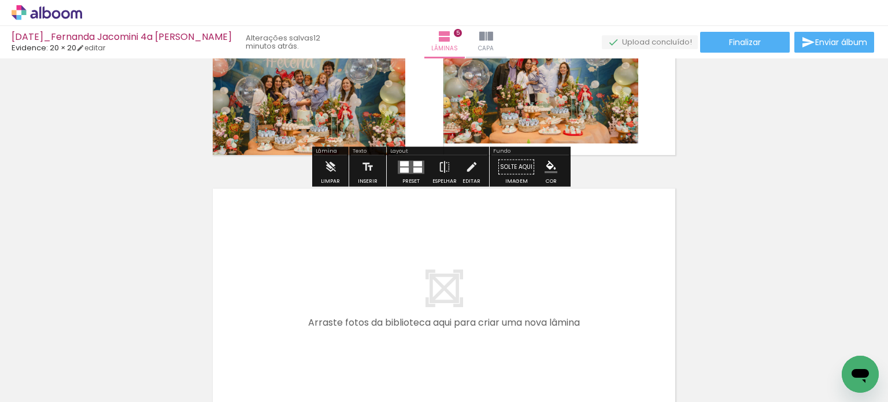
scroll to position [1238, 0]
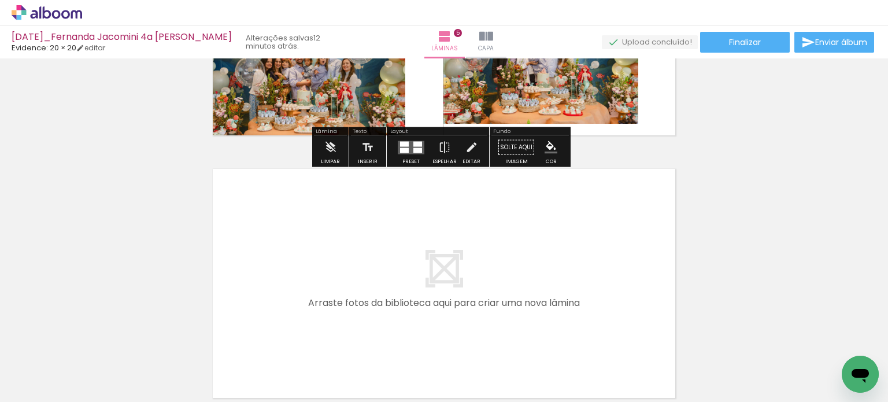
drag, startPoint x: 514, startPoint y: 376, endPoint x: 525, endPoint y: 287, distance: 89.6
click at [525, 287] on quentale-workspace at bounding box center [444, 201] width 888 height 402
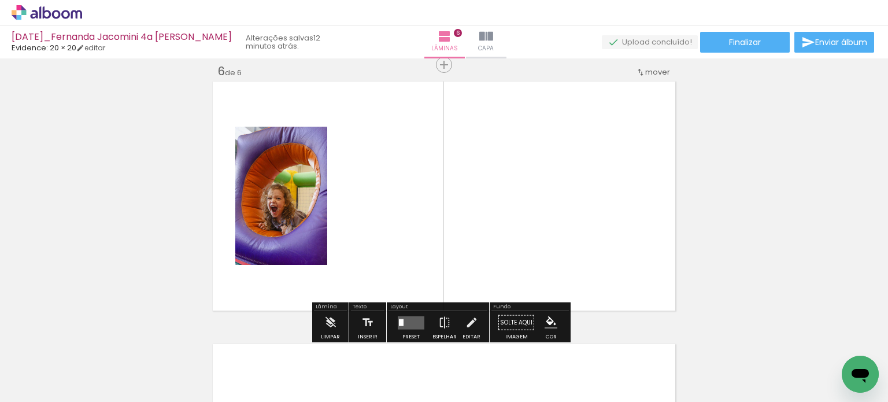
scroll to position [1327, 0]
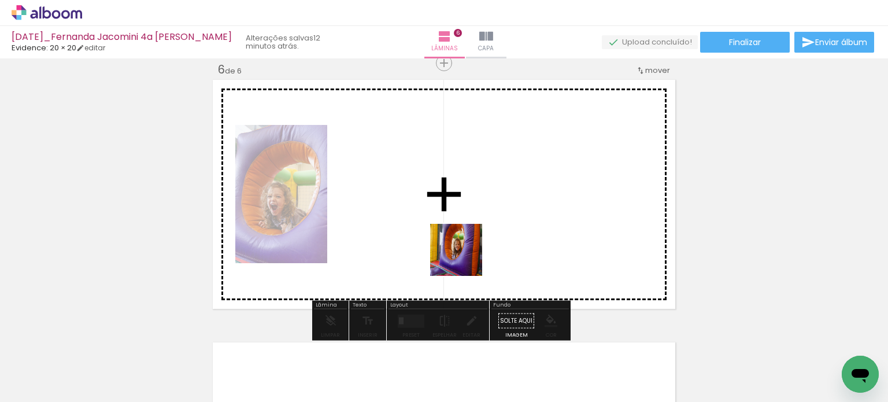
drag, startPoint x: 465, startPoint y: 357, endPoint x: 465, endPoint y: 240, distance: 117.3
click at [465, 240] on quentale-workspace at bounding box center [444, 201] width 888 height 402
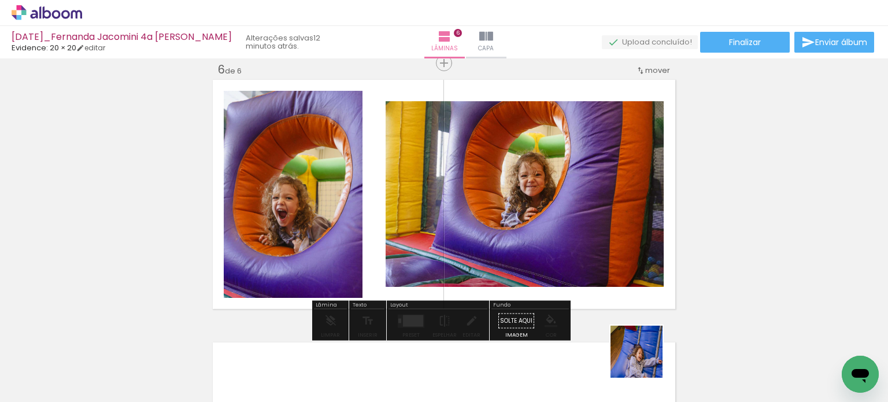
drag, startPoint x: 645, startPoint y: 360, endPoint x: 587, endPoint y: 256, distance: 119.0
click at [588, 258] on quentale-workspace at bounding box center [444, 201] width 888 height 402
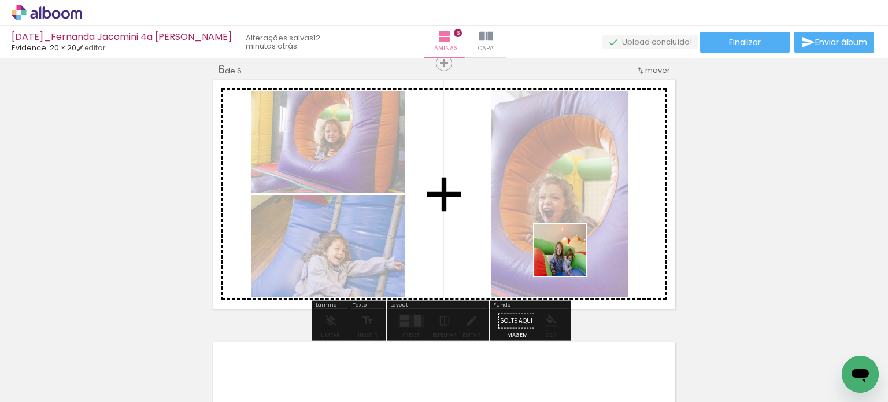
drag, startPoint x: 576, startPoint y: 314, endPoint x: 576, endPoint y: 286, distance: 28.3
click at [569, 252] on quentale-workspace at bounding box center [444, 201] width 888 height 402
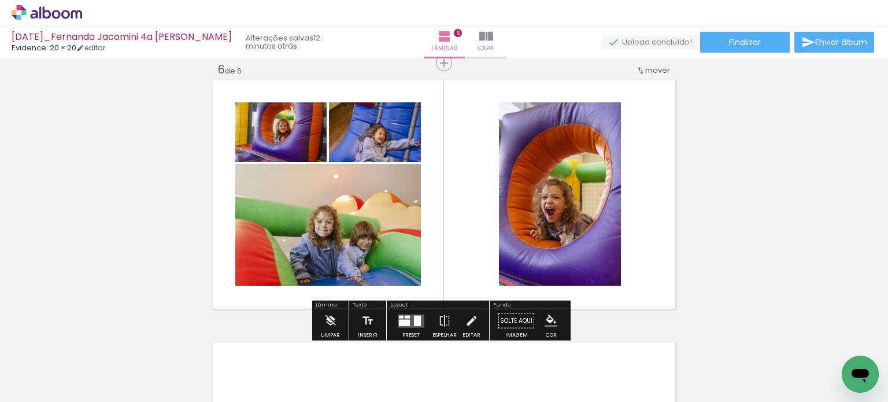
scroll to position [0, 1810]
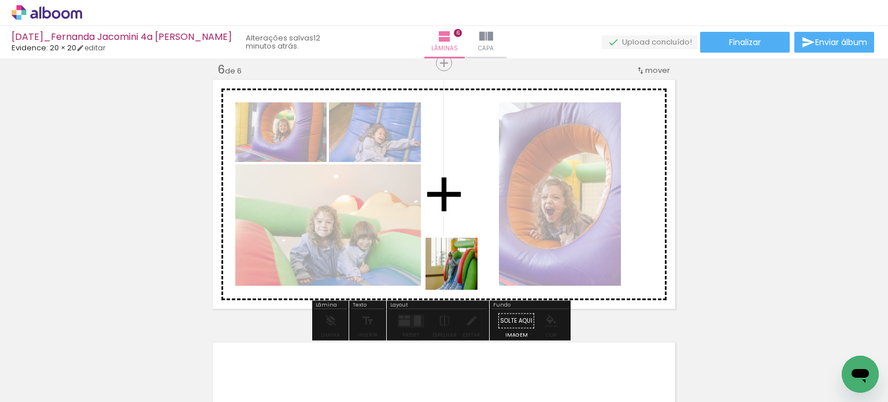
drag, startPoint x: 459, startPoint y: 280, endPoint x: 499, endPoint y: 316, distance: 54.0
click at [470, 239] on quentale-workspace at bounding box center [444, 201] width 888 height 402
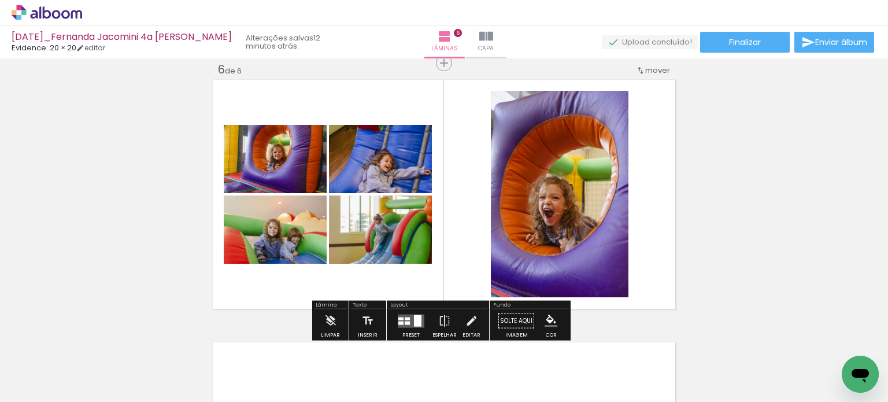
scroll to position [0, 2312]
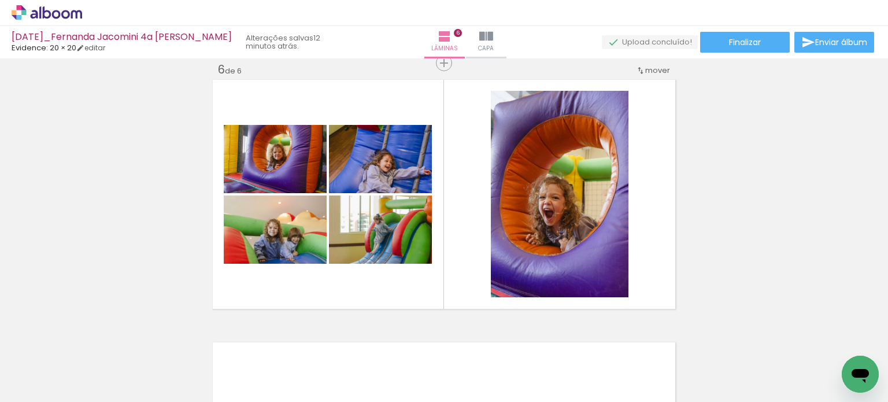
drag, startPoint x: 460, startPoint y: 365, endPoint x: 546, endPoint y: 340, distance: 89.1
click at [502, 250] on quentale-workspace at bounding box center [444, 201] width 888 height 402
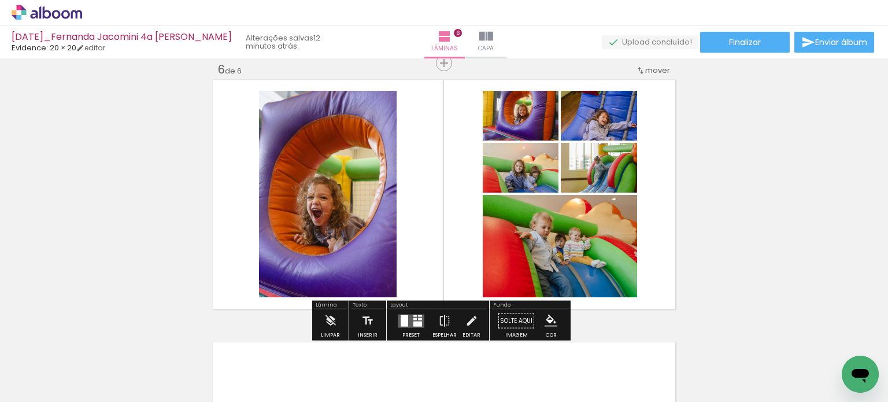
drag, startPoint x: 539, startPoint y: 360, endPoint x: 536, endPoint y: 242, distance: 118.5
click at [536, 242] on quentale-workspace at bounding box center [444, 201] width 888 height 402
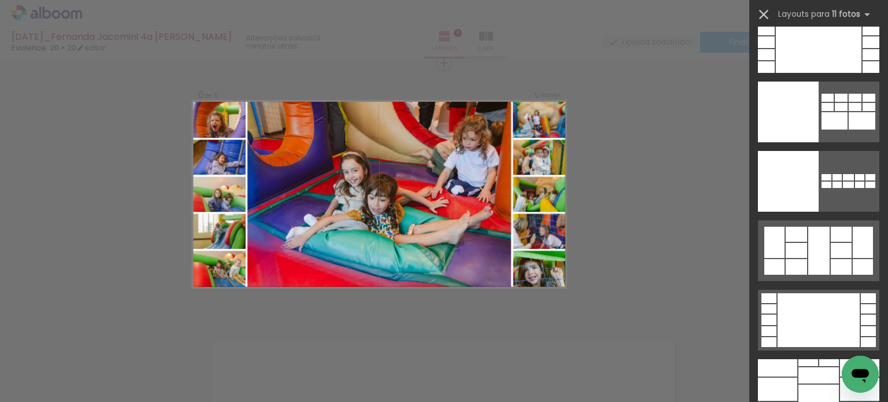
scroll to position [0, 3251]
click at [765, 14] on iron-icon at bounding box center [763, 14] width 16 height 16
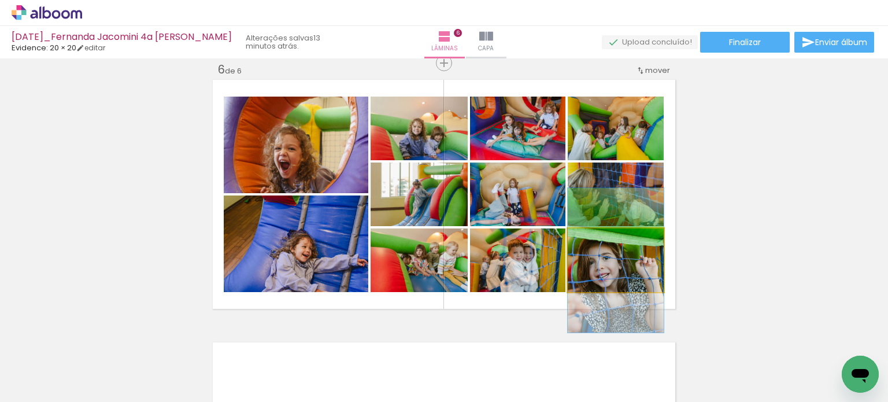
drag, startPoint x: 630, startPoint y: 272, endPoint x: 743, endPoint y: 261, distance: 113.8
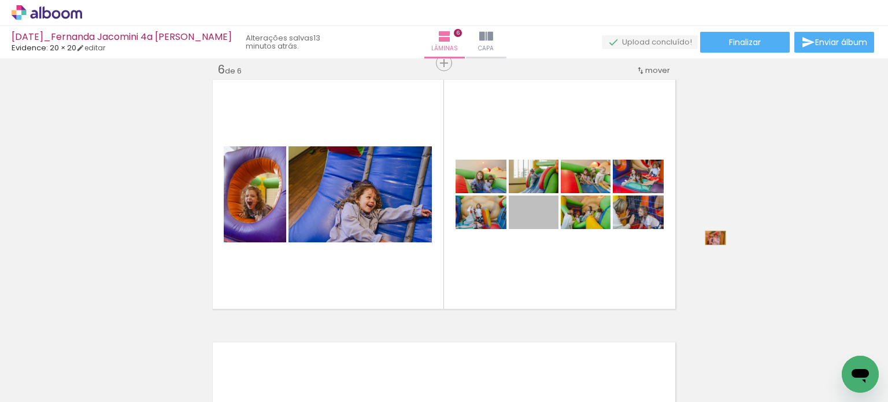
drag, startPoint x: 506, startPoint y: 224, endPoint x: 711, endPoint y: 238, distance: 205.1
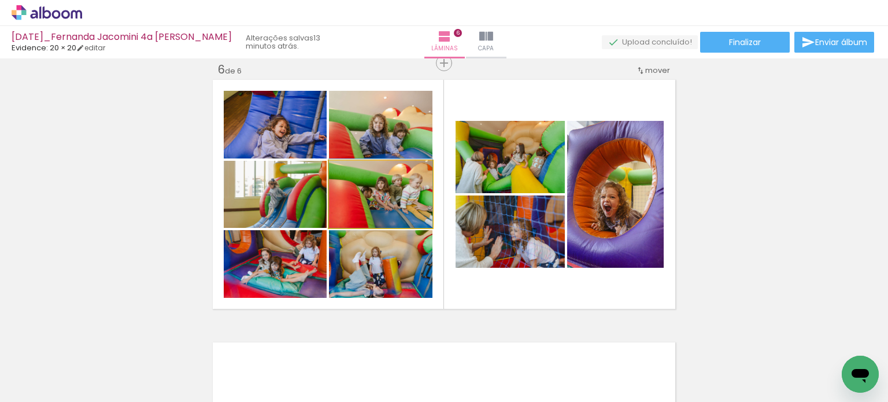
drag, startPoint x: 386, startPoint y: 214, endPoint x: 394, endPoint y: 212, distance: 7.7
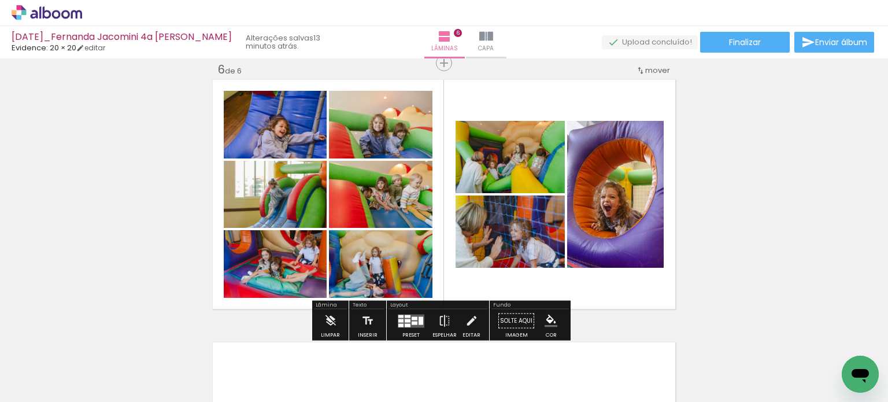
click at [423, 314] on div at bounding box center [410, 320] width 31 height 23
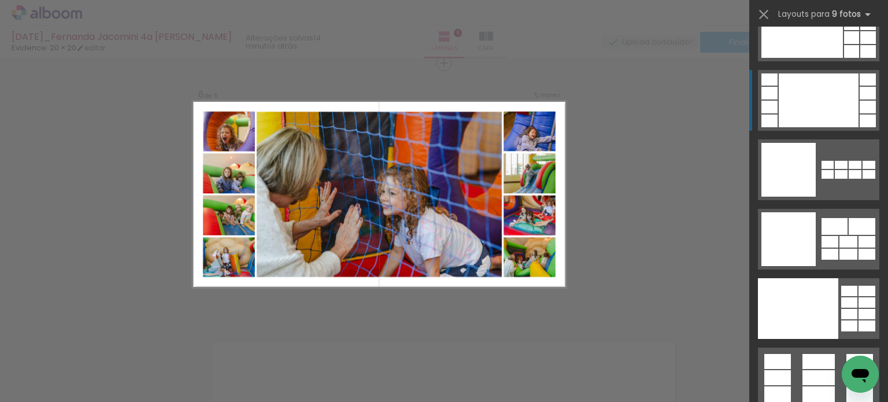
scroll to position [2954, 0]
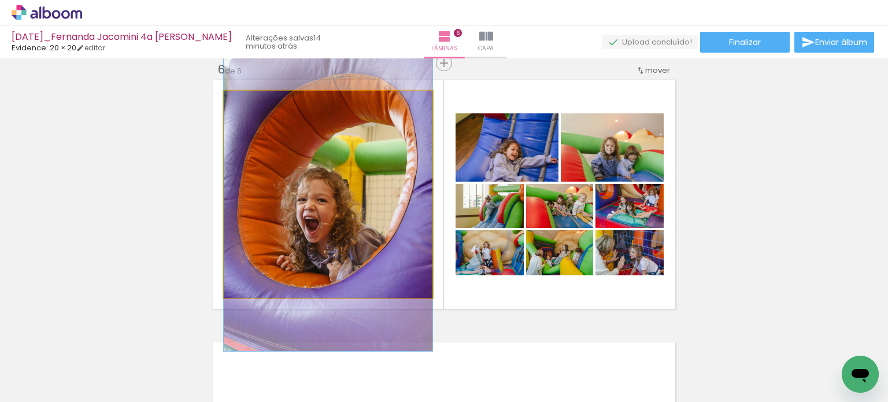
click at [351, 251] on quentale-photo at bounding box center [328, 194] width 209 height 207
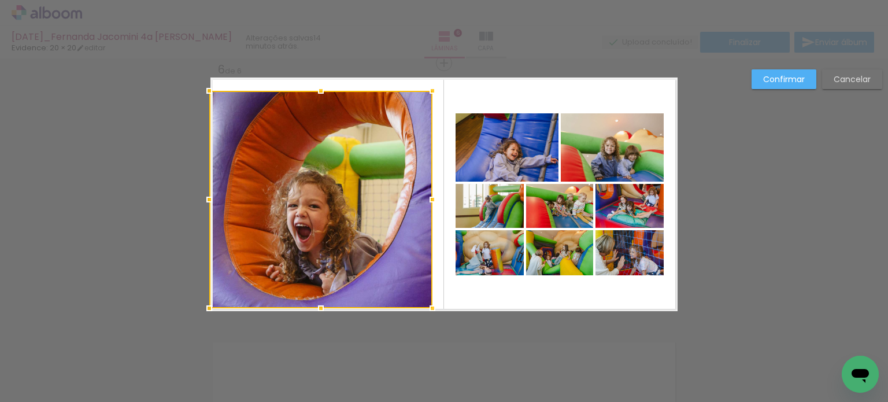
drag, startPoint x: 220, startPoint y: 300, endPoint x: 207, endPoint y: 317, distance: 21.9
click at [207, 317] on div at bounding box center [209, 308] width 23 height 23
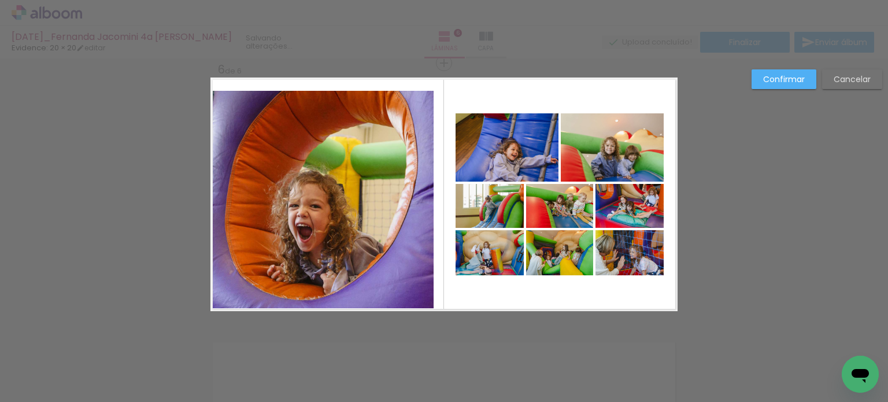
click at [241, 286] on quentale-photo at bounding box center [321, 199] width 223 height 217
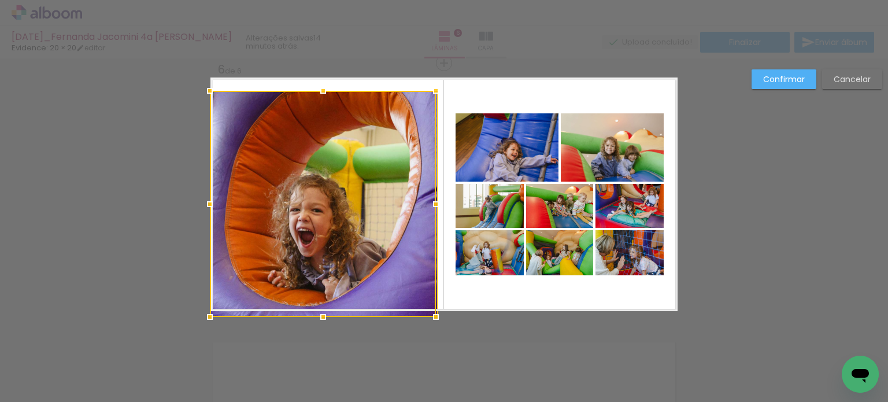
click at [204, 313] on div at bounding box center [209, 316] width 23 height 23
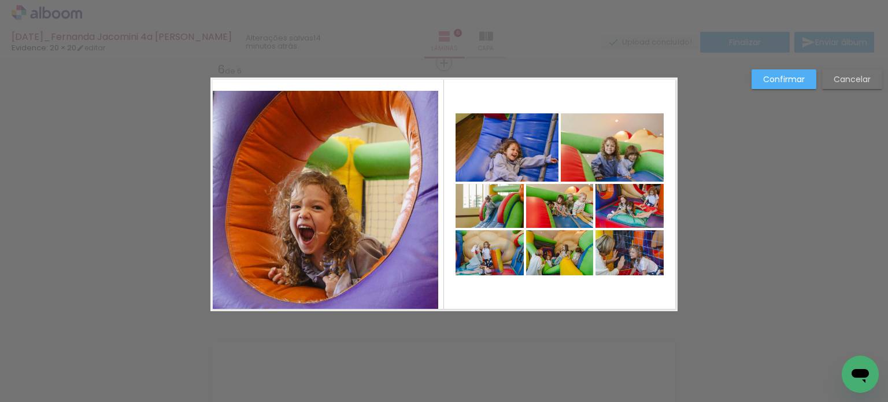
click at [238, 266] on quentale-photo at bounding box center [324, 201] width 228 height 220
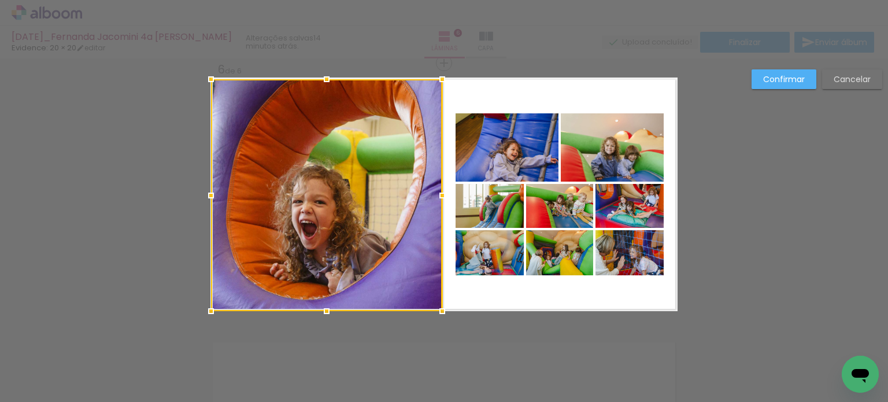
drag, startPoint x: 203, startPoint y: 91, endPoint x: 203, endPoint y: 74, distance: 17.3
click at [200, 71] on div at bounding box center [210, 79] width 23 height 23
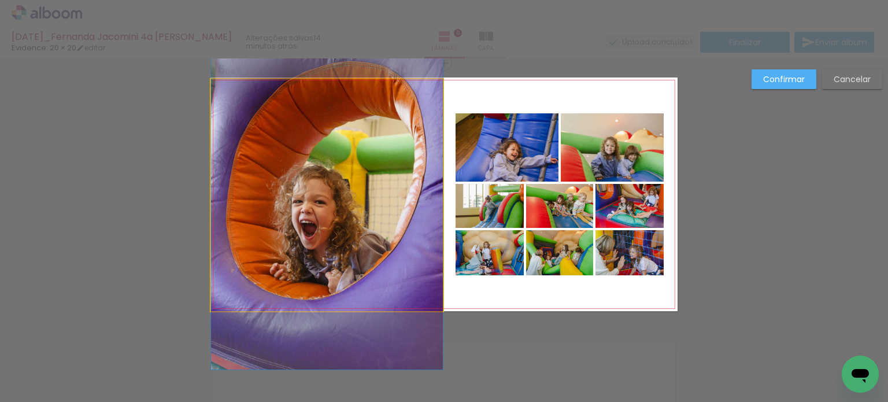
click at [245, 113] on quentale-photo at bounding box center [327, 195] width 232 height 232
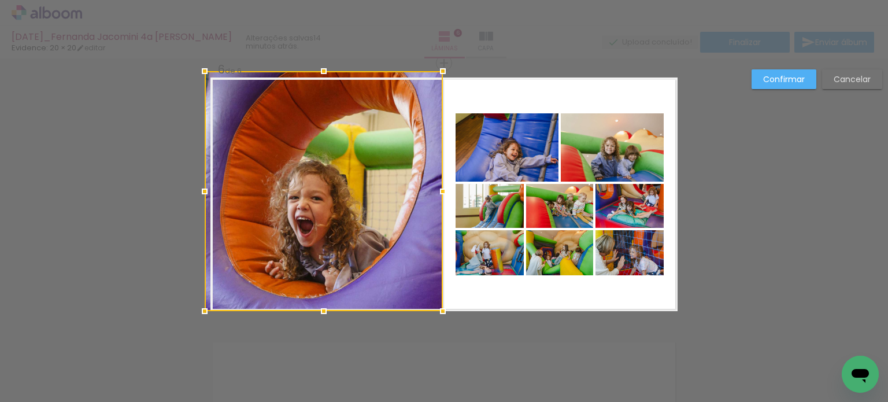
click at [206, 76] on div at bounding box center [204, 71] width 23 height 23
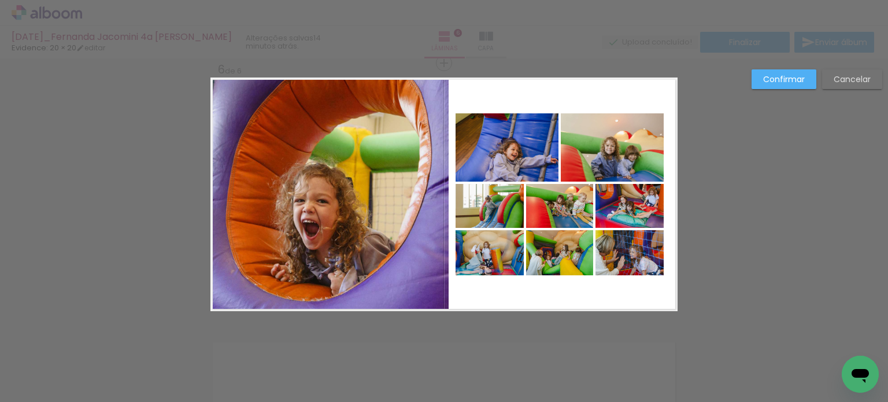
click at [247, 117] on quentale-photo at bounding box center [329, 194] width 238 height 234
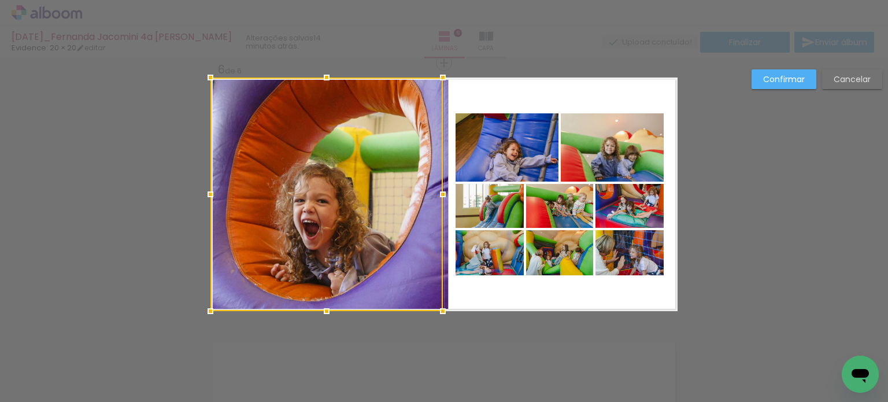
click at [434, 195] on div at bounding box center [326, 194] width 232 height 234
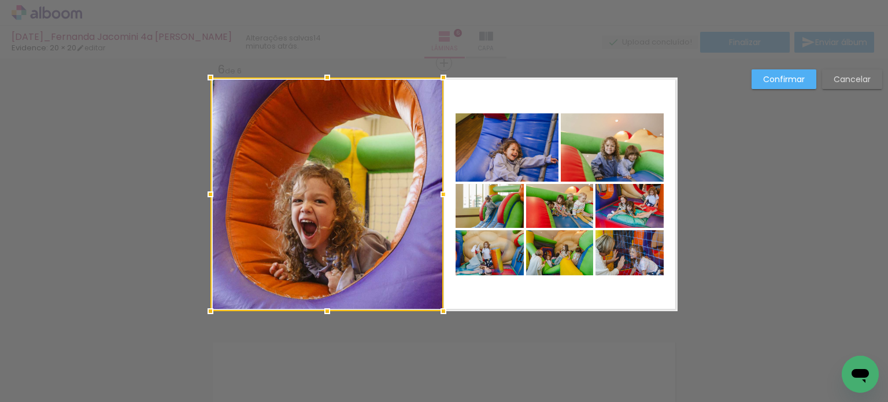
drag, startPoint x: 459, startPoint y: 196, endPoint x: 440, endPoint y: 202, distance: 19.4
click at [440, 202] on div at bounding box center [443, 194] width 23 height 23
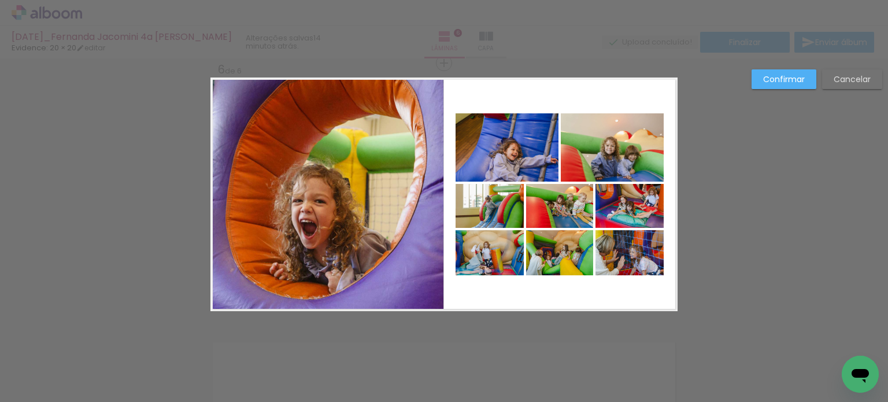
click at [0, 0] on slot "Confirmar" at bounding box center [0, 0] width 0 height 0
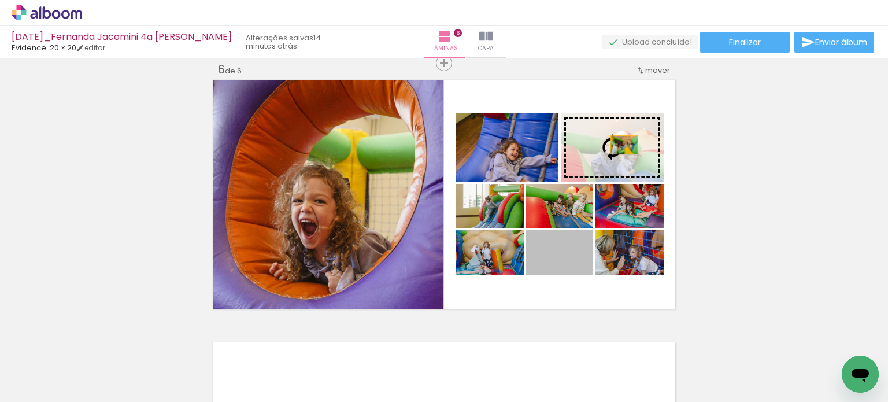
drag, startPoint x: 571, startPoint y: 262, endPoint x: 620, endPoint y: 145, distance: 127.0
click at [0, 0] on slot at bounding box center [0, 0] width 0 height 0
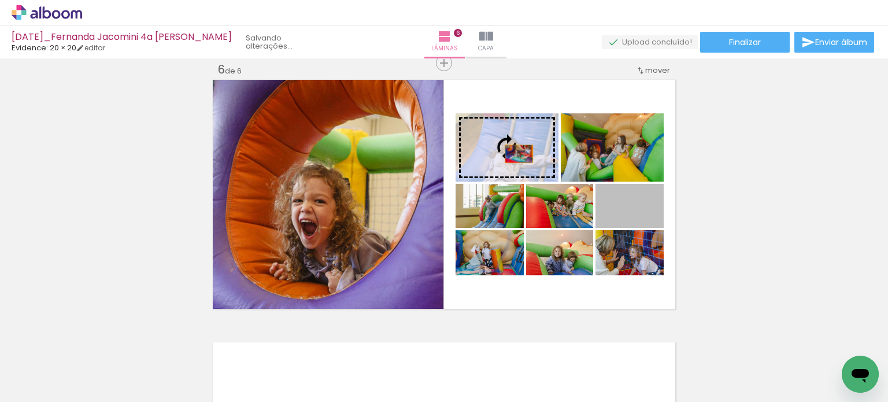
drag, startPoint x: 643, startPoint y: 215, endPoint x: 514, endPoint y: 154, distance: 142.2
click at [0, 0] on slot at bounding box center [0, 0] width 0 height 0
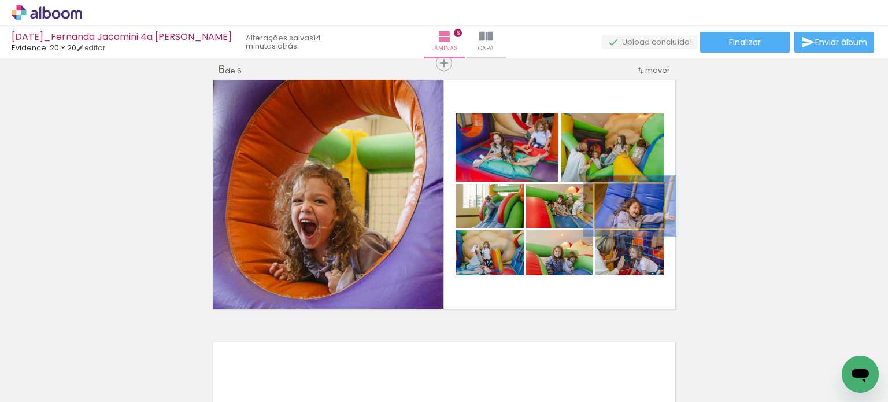
drag, startPoint x: 614, startPoint y: 195, endPoint x: 623, endPoint y: 194, distance: 9.3
type paper-slider "137"
click at [623, 194] on div at bounding box center [628, 196] width 10 height 10
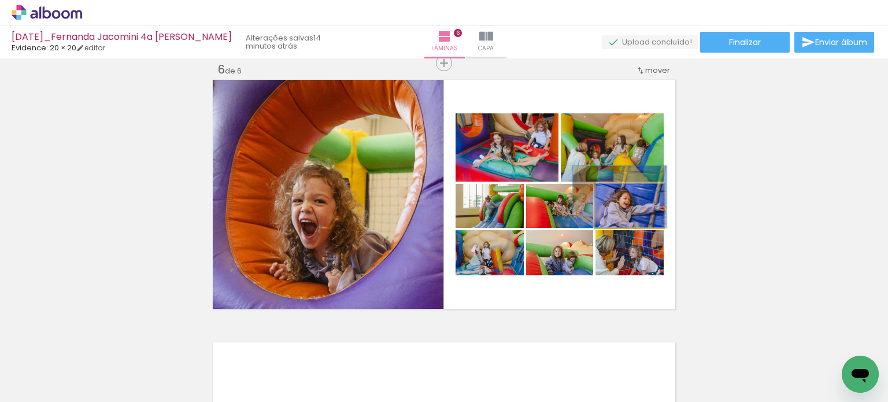
drag, startPoint x: 644, startPoint y: 220, endPoint x: 634, endPoint y: 206, distance: 17.0
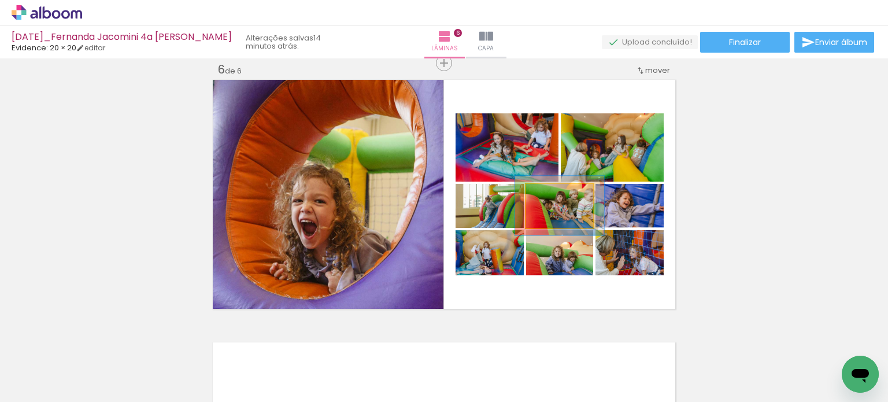
drag, startPoint x: 546, startPoint y: 194, endPoint x: 553, endPoint y: 194, distance: 7.5
type paper-slider "133"
click at [553, 194] on div at bounding box center [558, 196] width 10 height 10
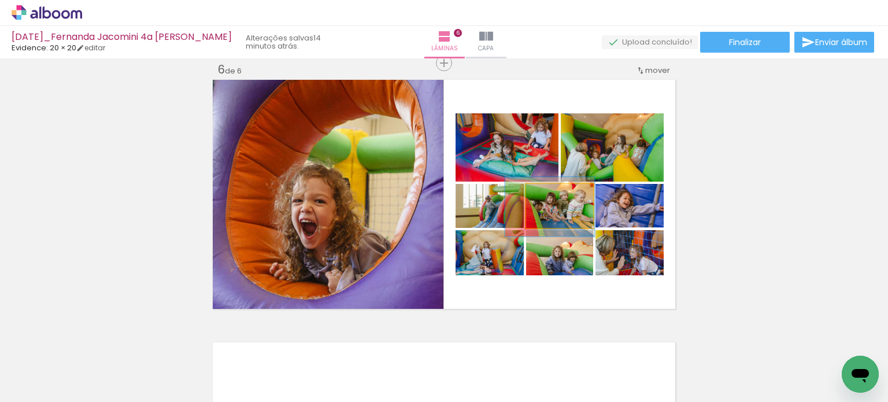
drag, startPoint x: 576, startPoint y: 217, endPoint x: 570, endPoint y: 217, distance: 6.4
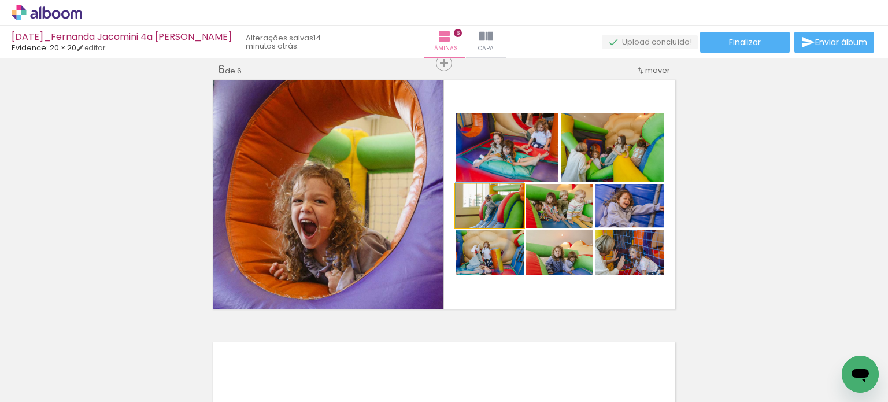
drag, startPoint x: 508, startPoint y: 212, endPoint x: 509, endPoint y: 152, distance: 60.1
click at [0, 0] on slot at bounding box center [0, 0] width 0 height 0
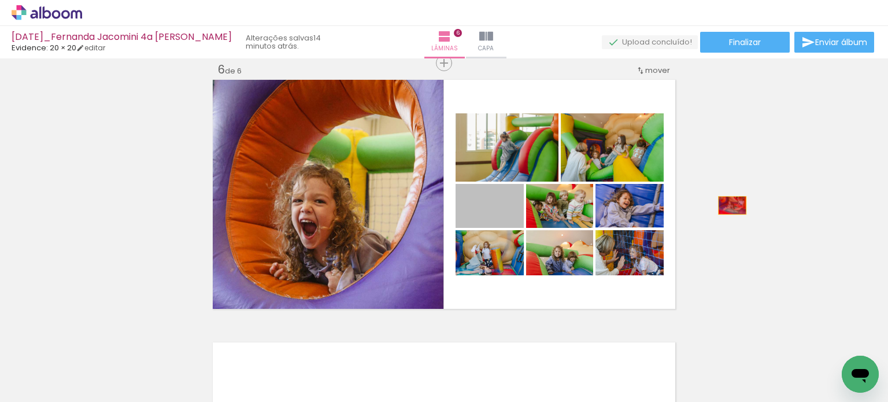
drag, startPoint x: 509, startPoint y: 215, endPoint x: 736, endPoint y: 204, distance: 227.4
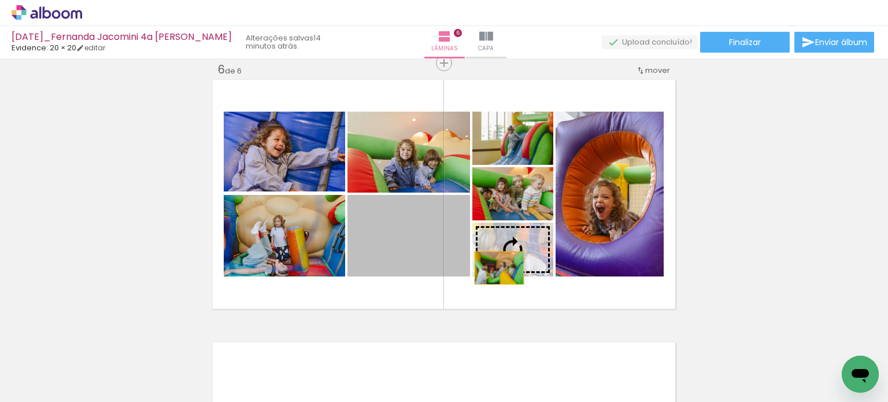
drag, startPoint x: 409, startPoint y: 268, endPoint x: 495, endPoint y: 268, distance: 86.1
click at [0, 0] on slot at bounding box center [0, 0] width 0 height 0
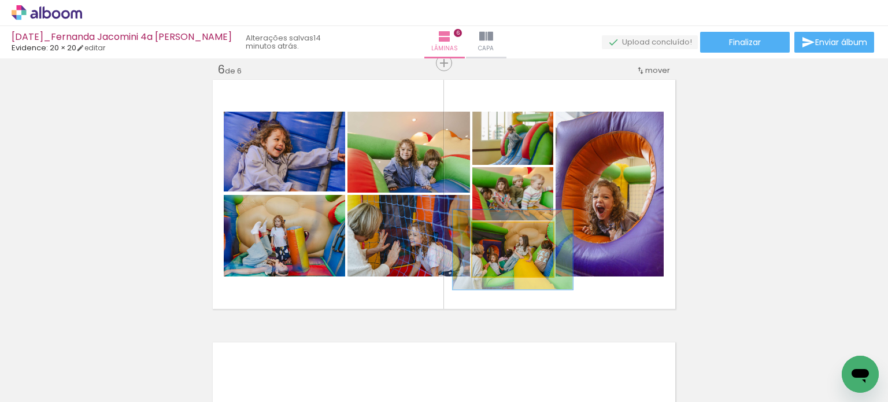
drag, startPoint x: 498, startPoint y: 238, endPoint x: 515, endPoint y: 235, distance: 17.5
type paper-slider "148"
click at [515, 235] on div at bounding box center [515, 234] width 18 height 18
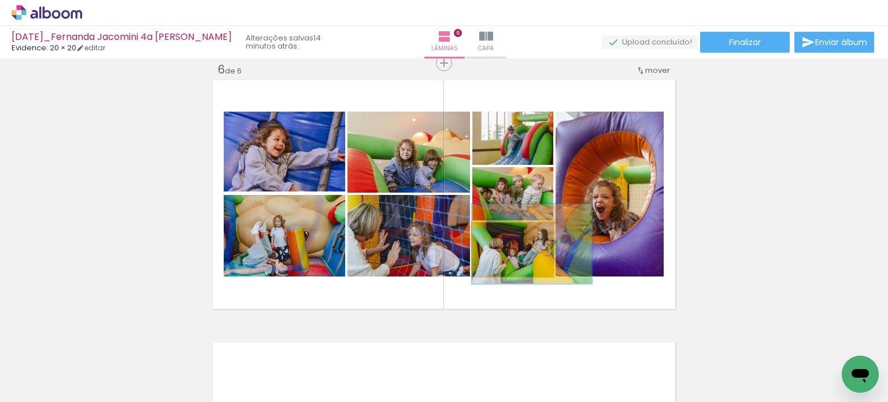
drag, startPoint x: 531, startPoint y: 261, endPoint x: 548, endPoint y: 257, distance: 17.9
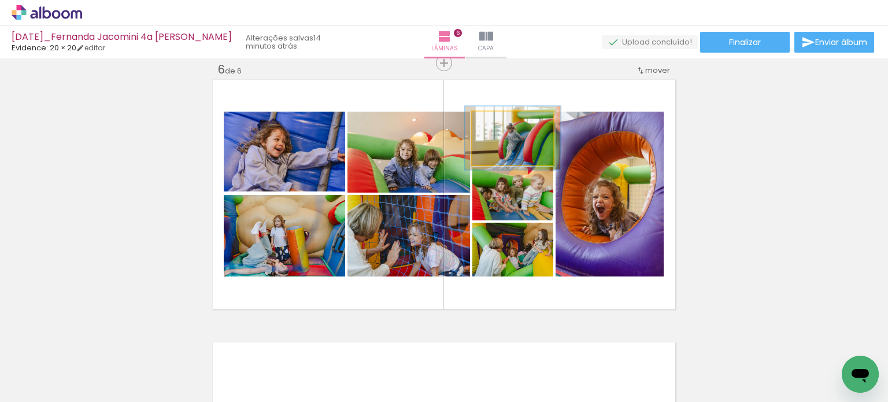
drag, startPoint x: 493, startPoint y: 124, endPoint x: 499, endPoint y: 124, distance: 6.4
type paper-slider "118"
click at [500, 124] on div at bounding box center [505, 123] width 10 height 10
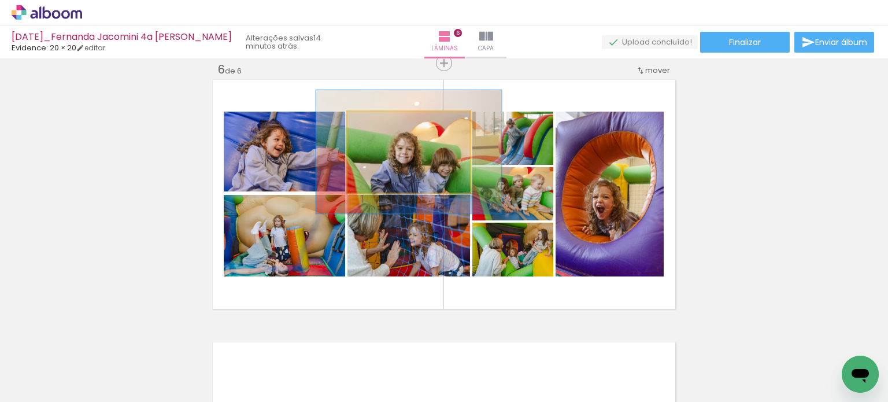
drag, startPoint x: 372, startPoint y: 124, endPoint x: 395, endPoint y: 128, distance: 23.4
click at [395, 128] on div at bounding box center [395, 123] width 10 height 10
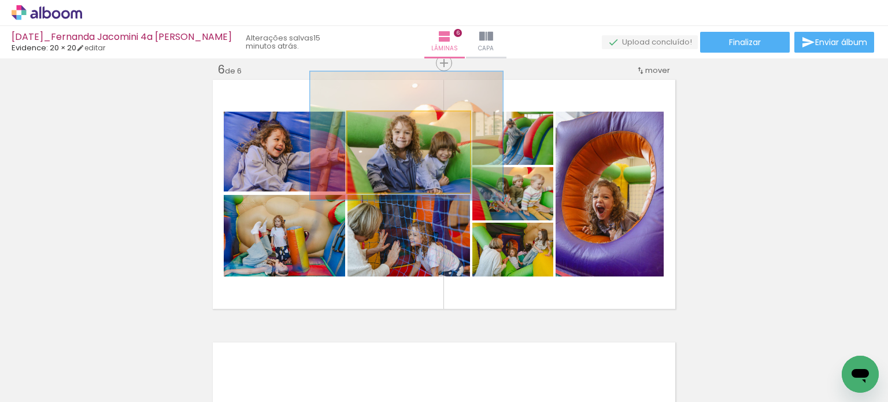
drag, startPoint x: 444, startPoint y: 162, endPoint x: 442, endPoint y: 146, distance: 16.3
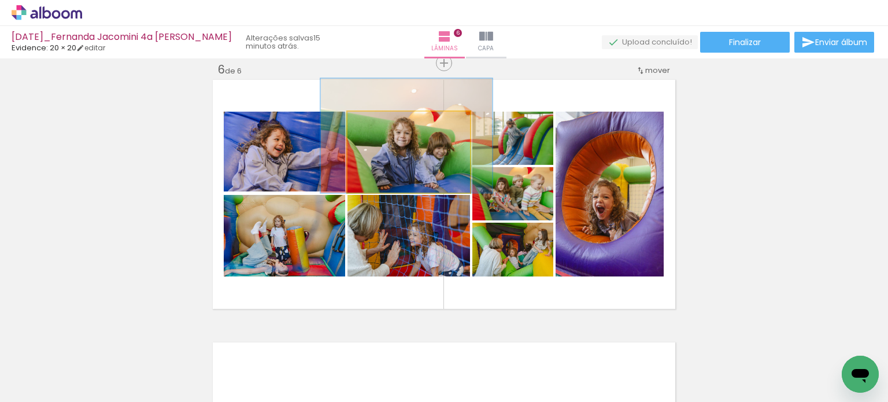
drag, startPoint x: 398, startPoint y: 124, endPoint x: 391, endPoint y: 124, distance: 7.5
type paper-slider "140"
click at [391, 124] on div at bounding box center [392, 123] width 10 height 10
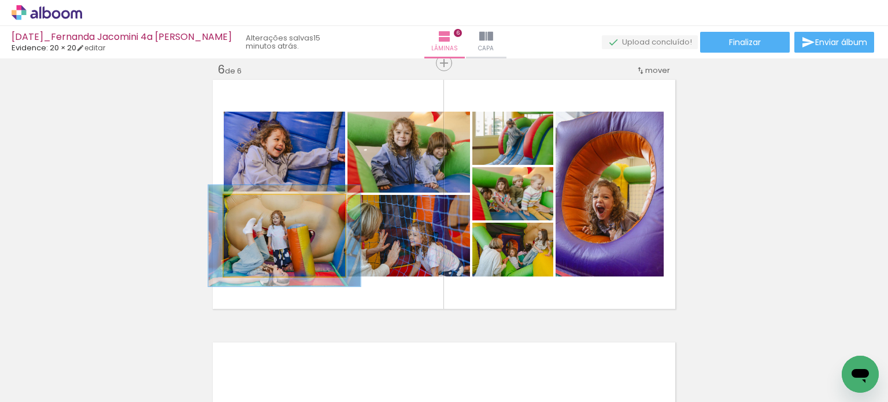
drag, startPoint x: 251, startPoint y: 208, endPoint x: 266, endPoint y: 208, distance: 15.0
type paper-slider "139"
click at [266, 208] on div at bounding box center [260, 207] width 18 height 18
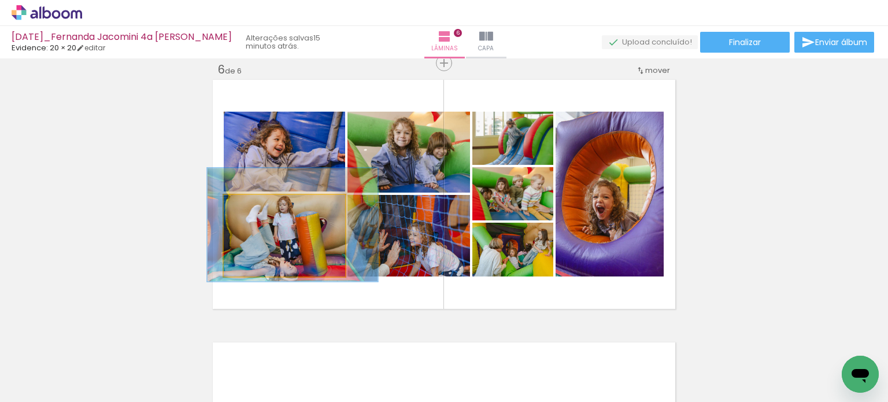
drag, startPoint x: 283, startPoint y: 238, endPoint x: 291, endPoint y: 227, distance: 13.6
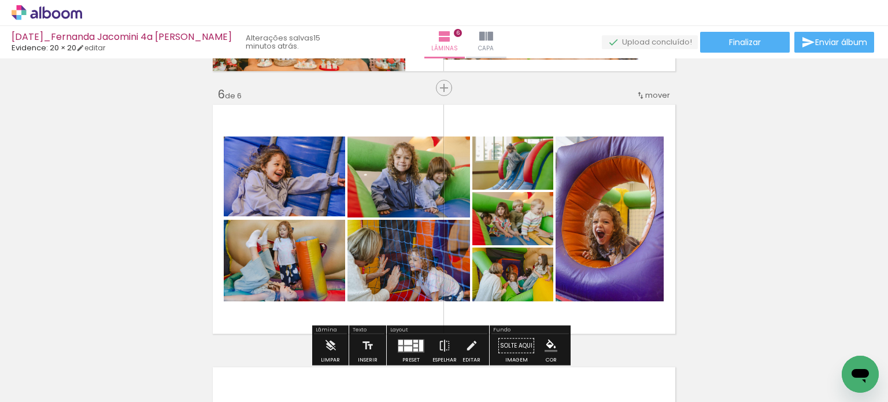
scroll to position [1269, 0]
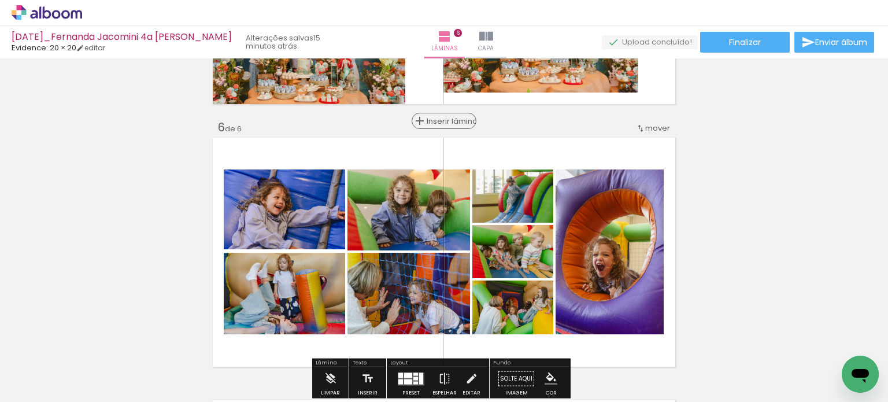
click at [434, 114] on div "Inserir lâmina" at bounding box center [444, 121] width 62 height 14
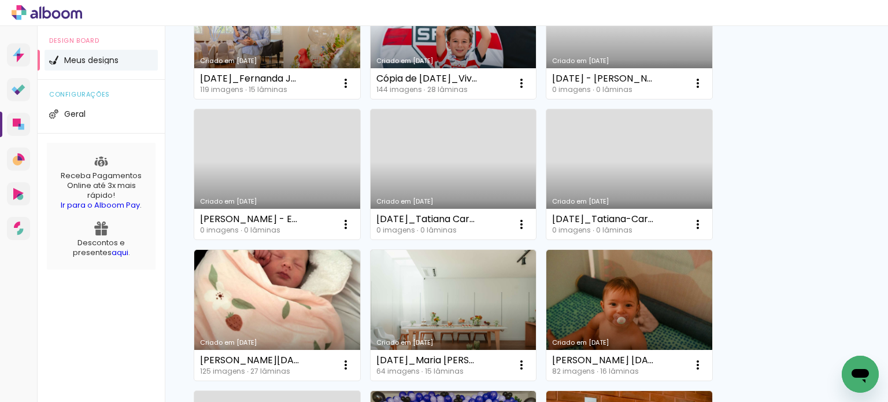
scroll to position [173, 0]
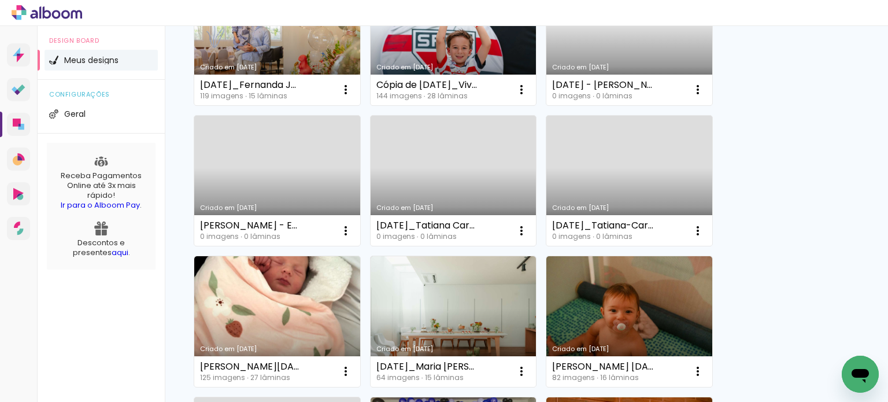
click at [491, 188] on link "Criado em [DATE]" at bounding box center [454, 181] width 166 height 131
